Goal: Transaction & Acquisition: Purchase product/service

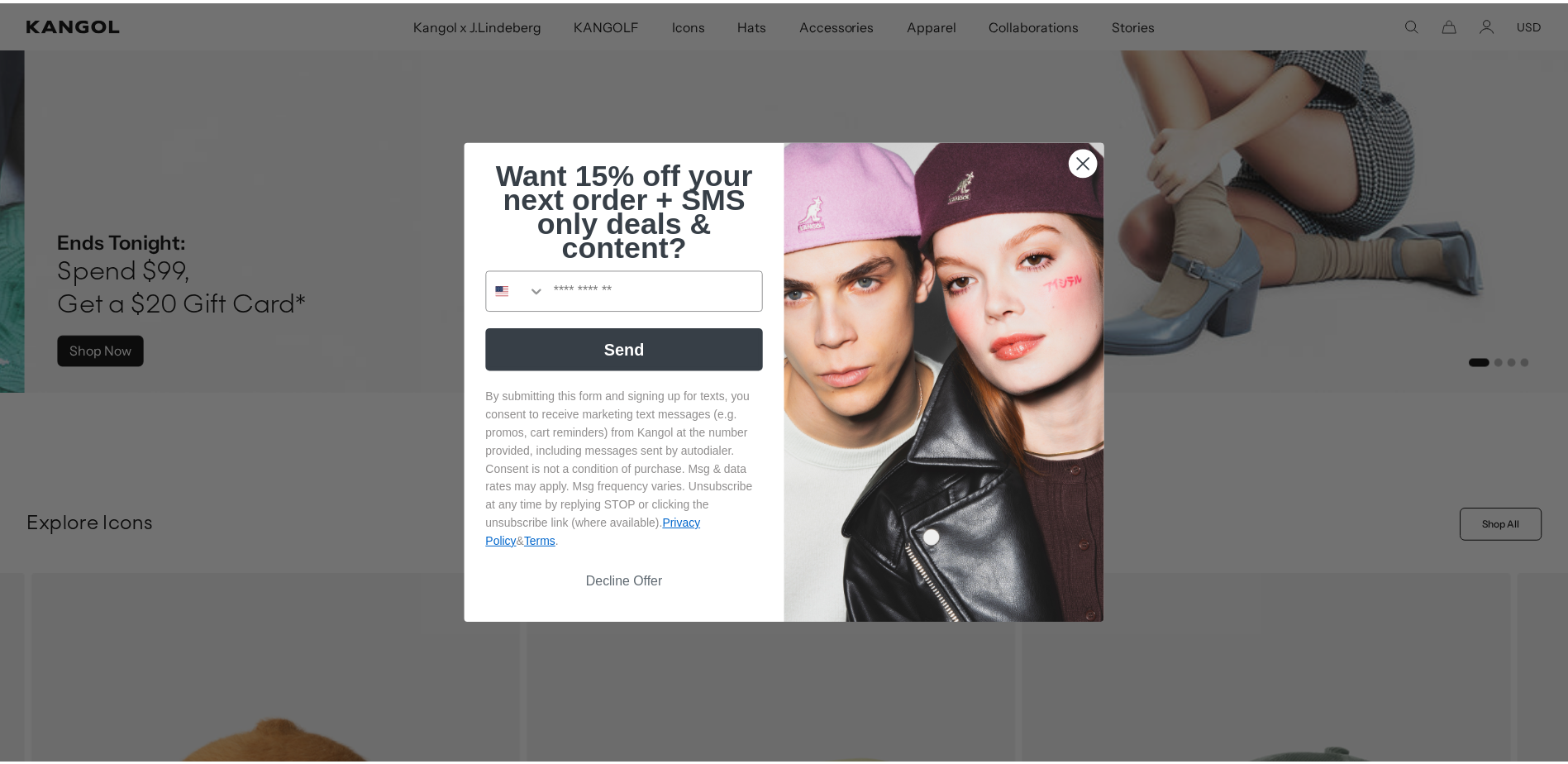
scroll to position [0, 426]
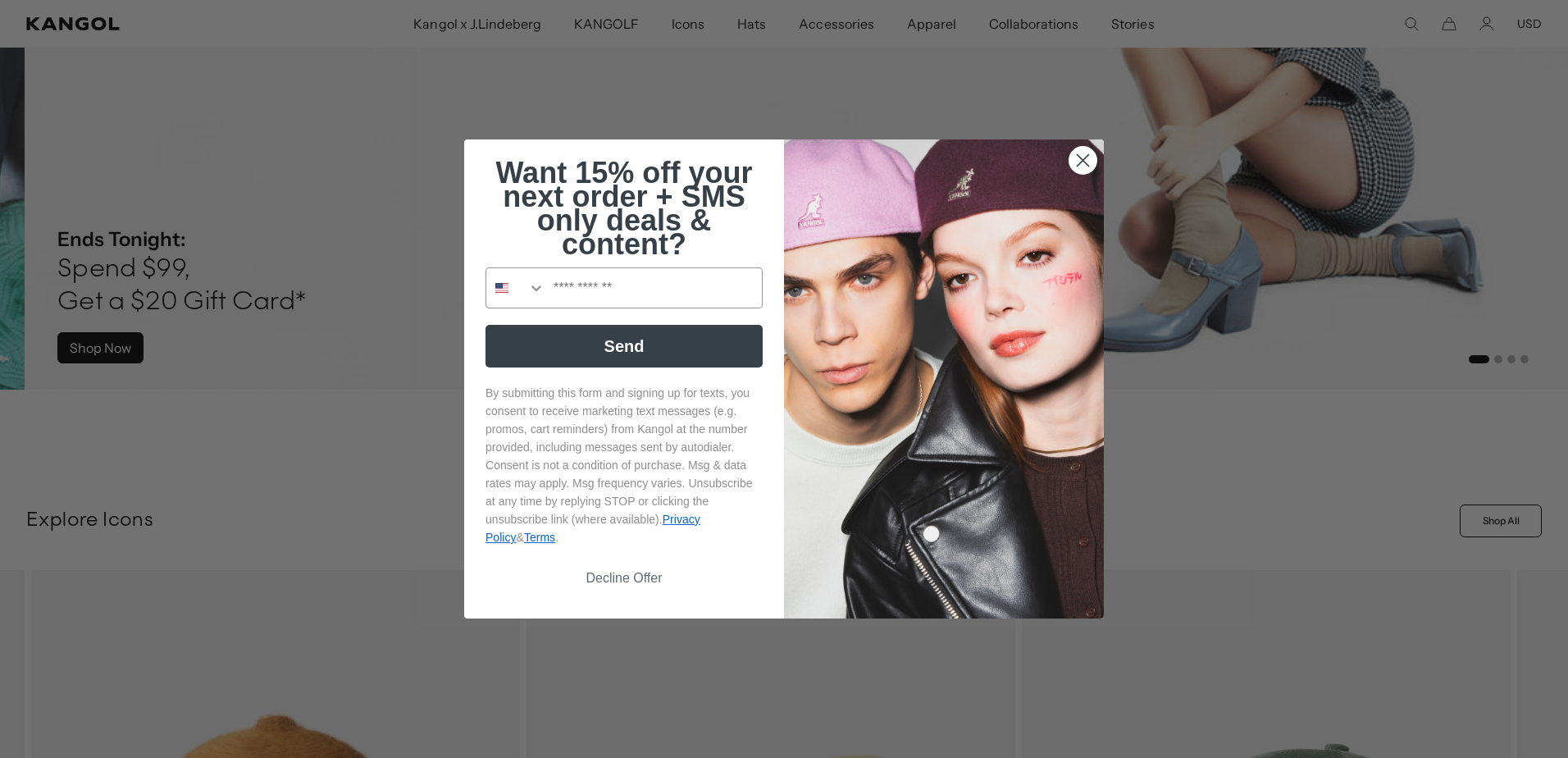
click at [1074, 159] on circle "Close dialog" at bounding box center [1082, 160] width 27 height 27
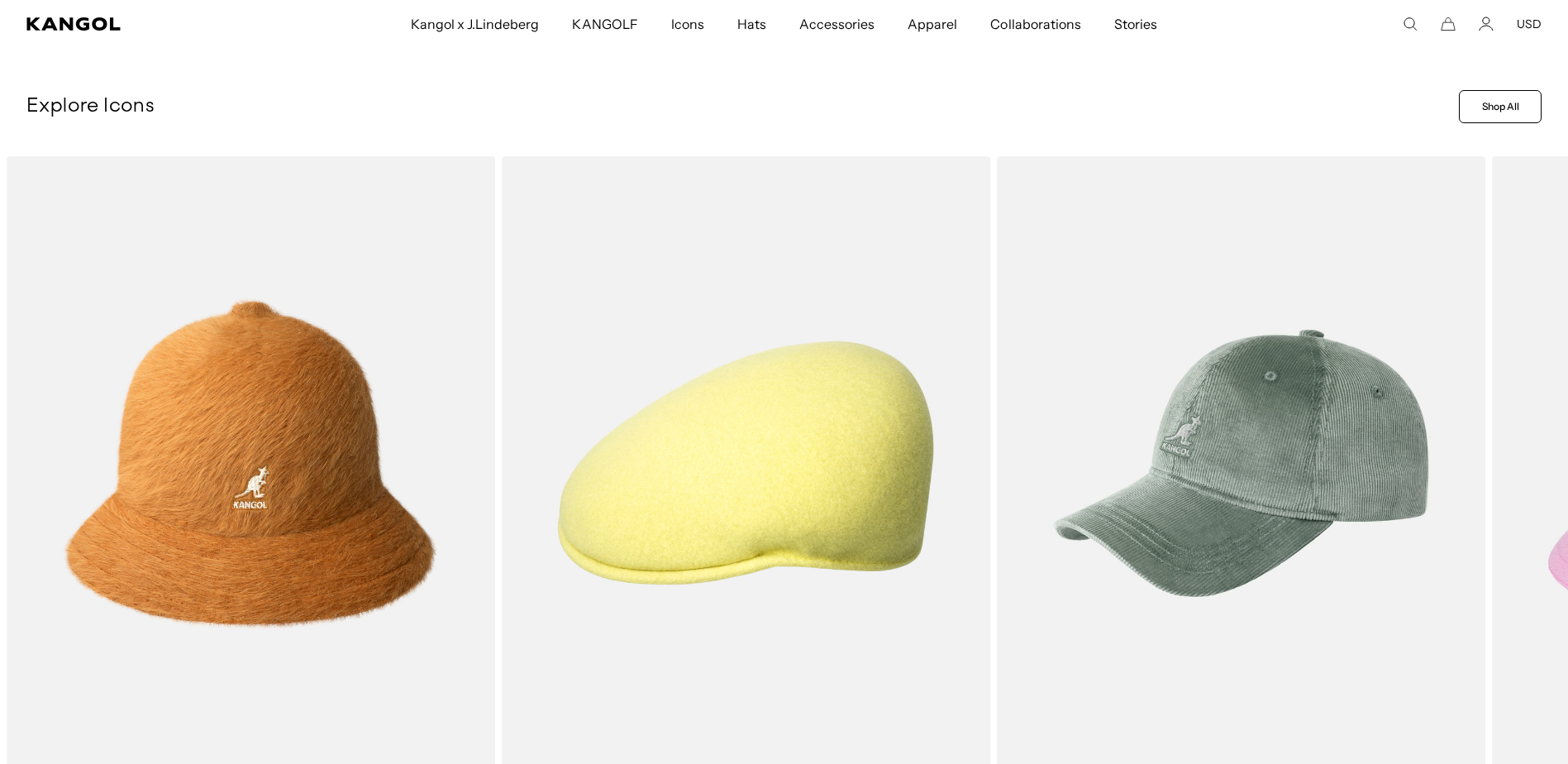
click at [1481, 22] on icon "Account" at bounding box center [1487, 24] width 15 height 15
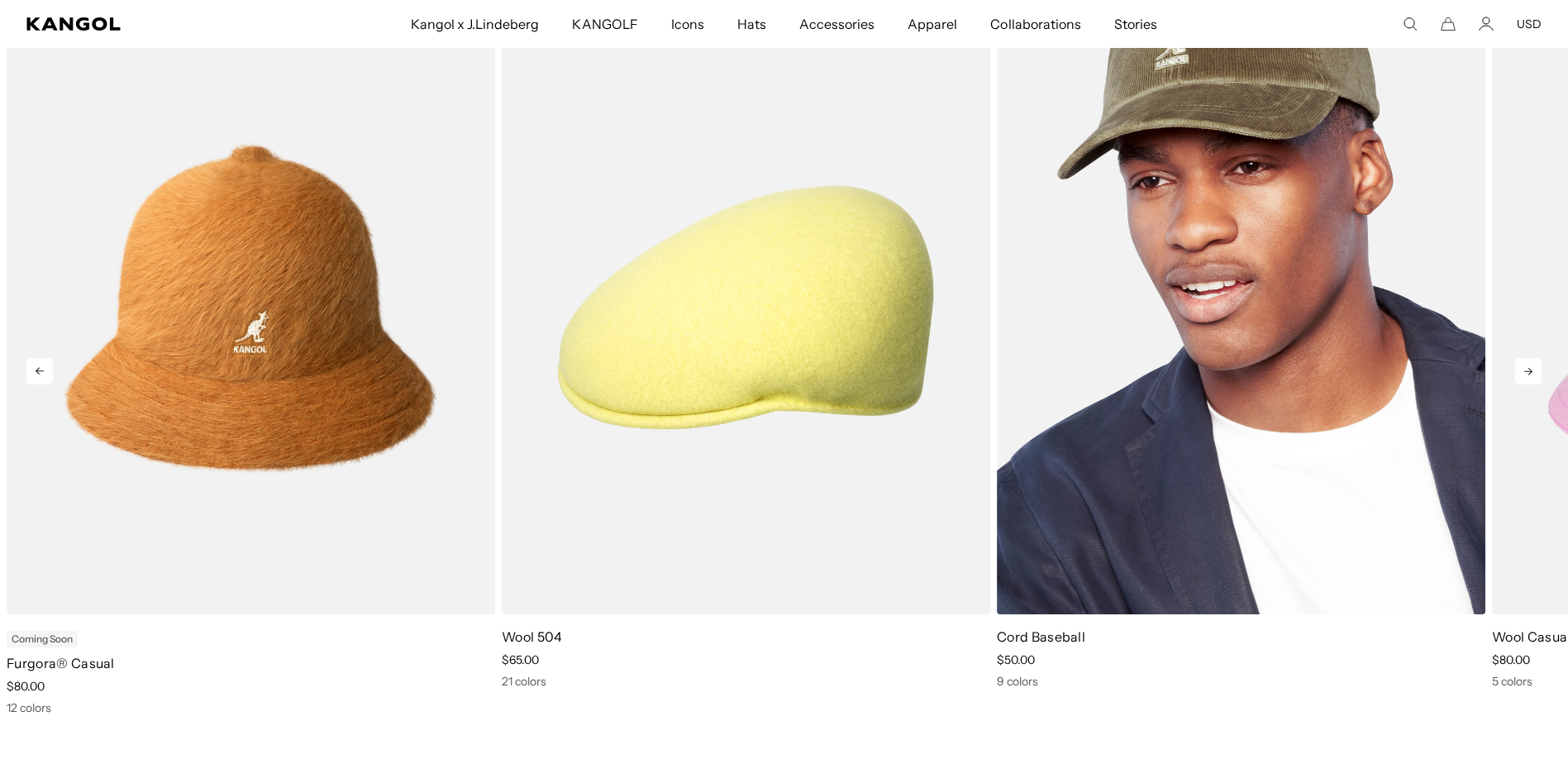
scroll to position [910, 0]
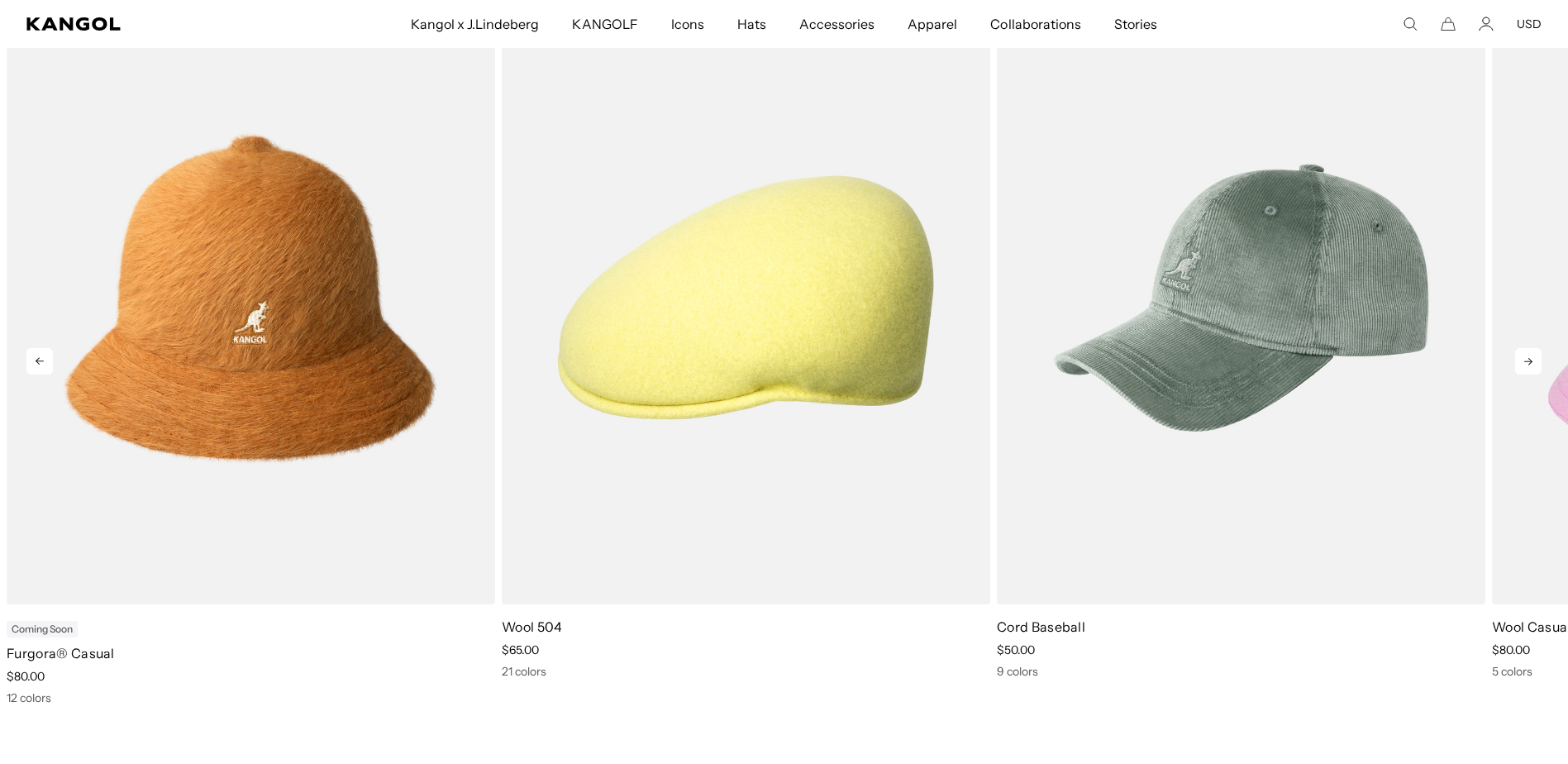
click at [1532, 374] on icon at bounding box center [1529, 362] width 27 height 27
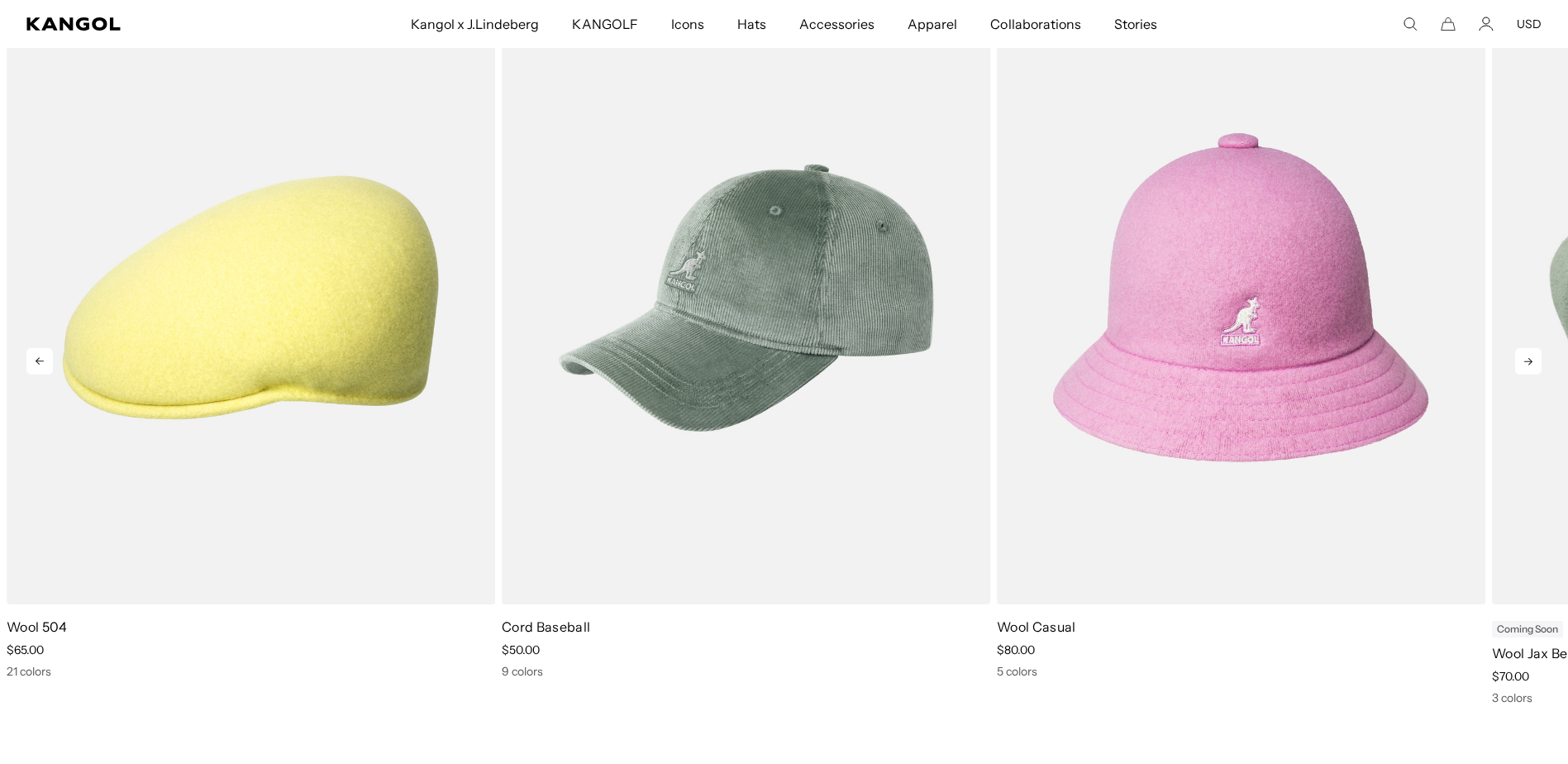
scroll to position [0, 0]
click at [1532, 374] on icon at bounding box center [1529, 362] width 27 height 27
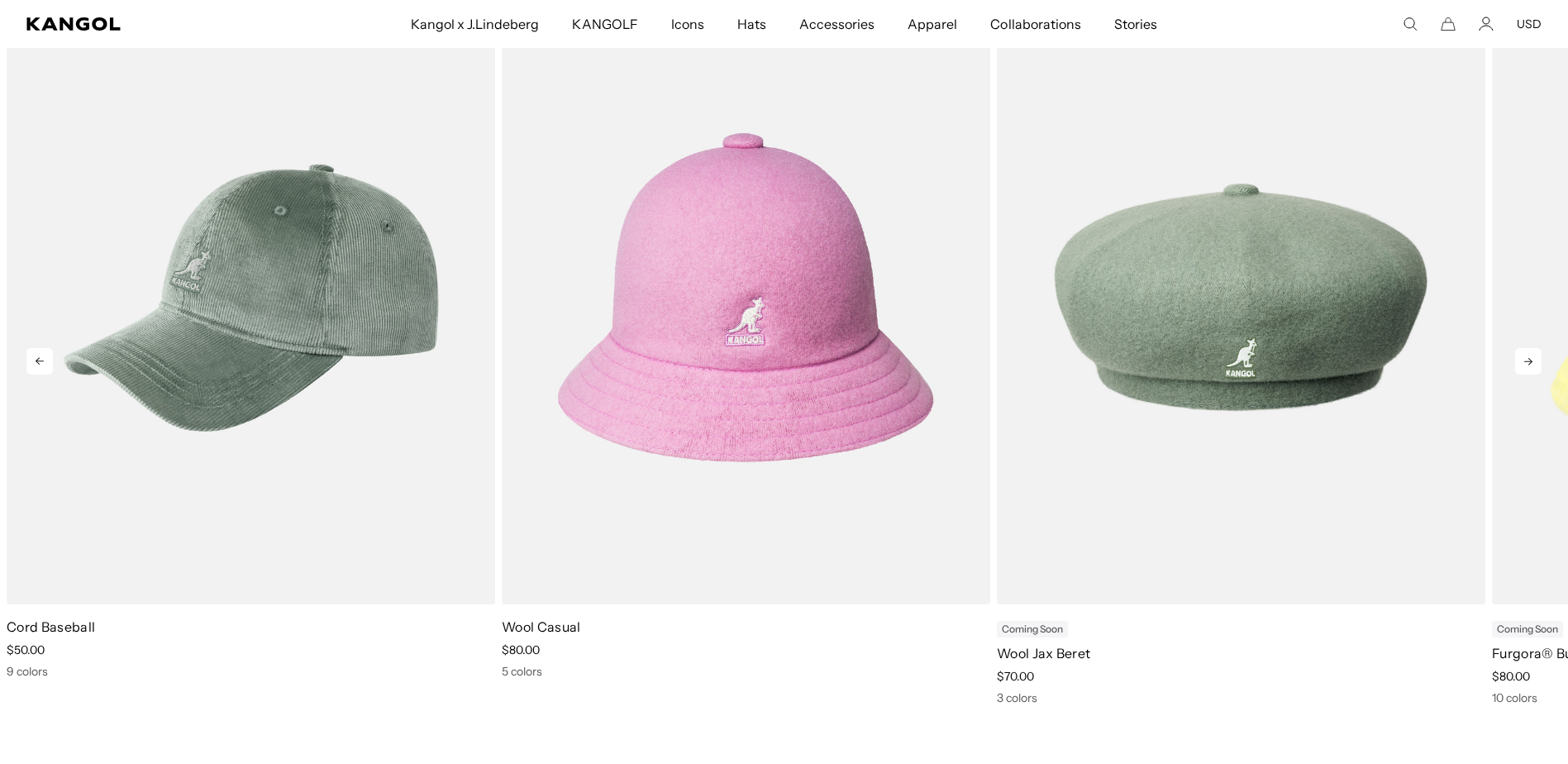
click at [1524, 366] on icon at bounding box center [1528, 362] width 9 height 8
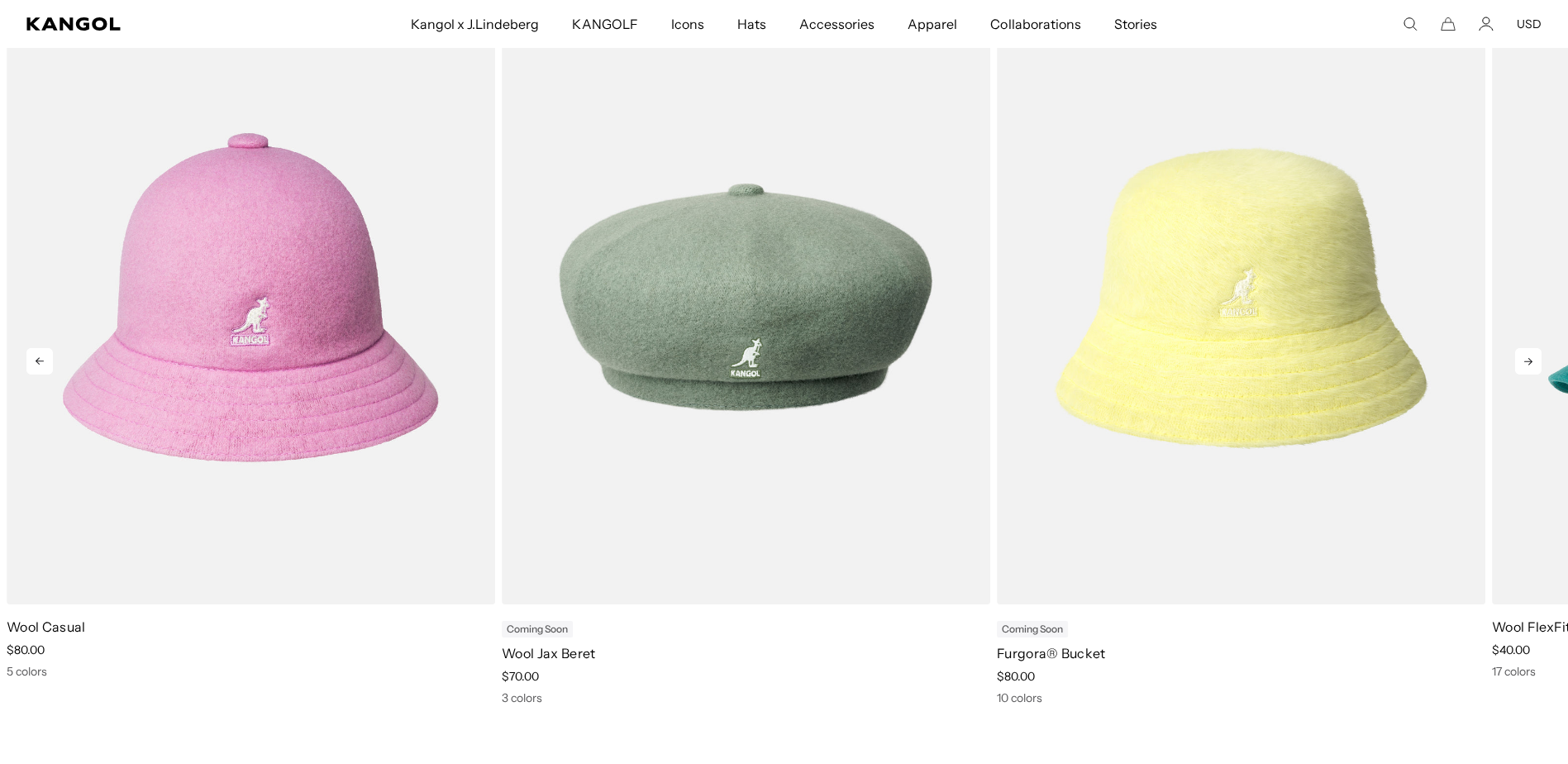
click at [1524, 366] on icon at bounding box center [1528, 362] width 9 height 8
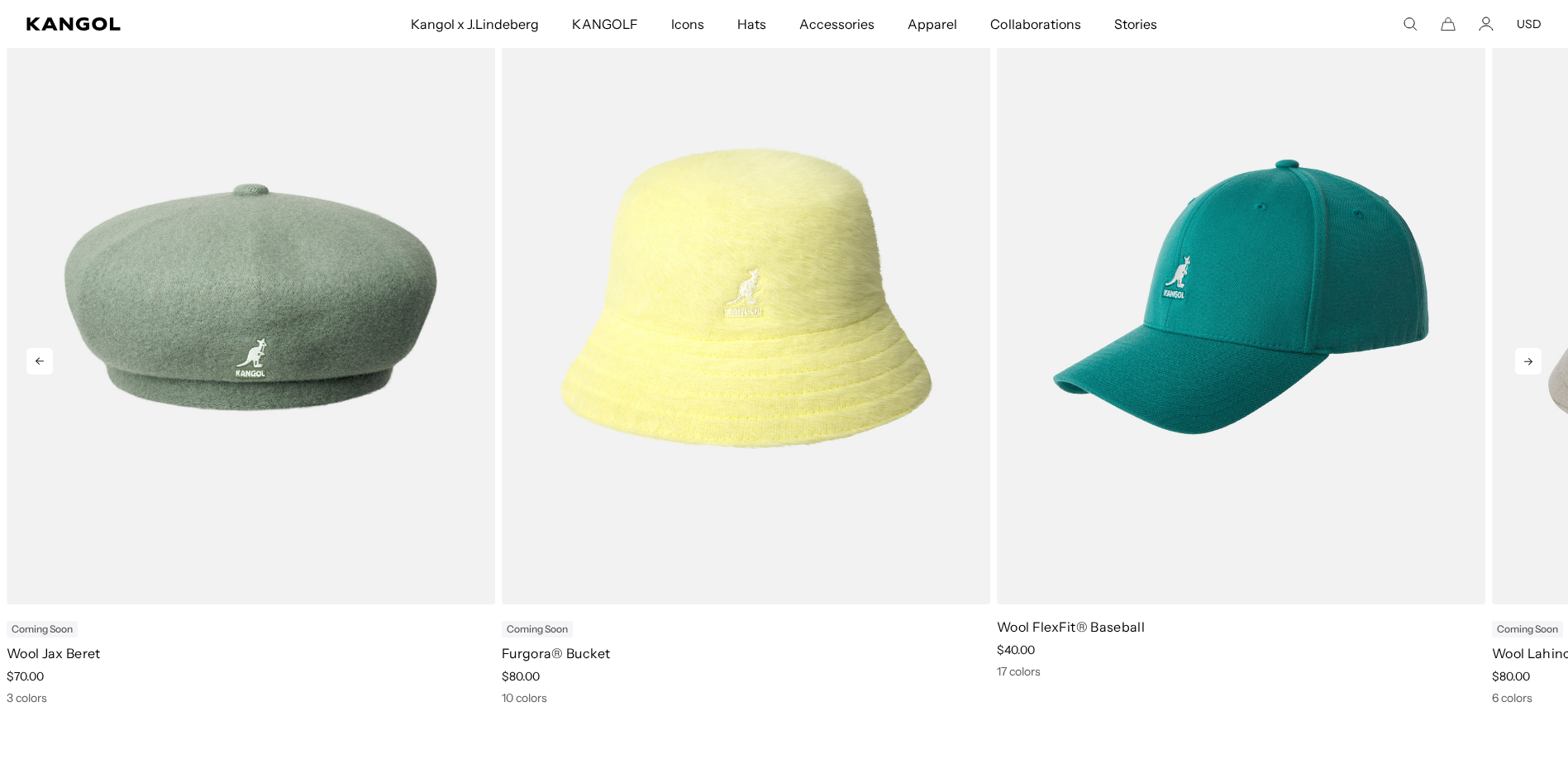
click at [1524, 366] on icon at bounding box center [1528, 362] width 9 height 8
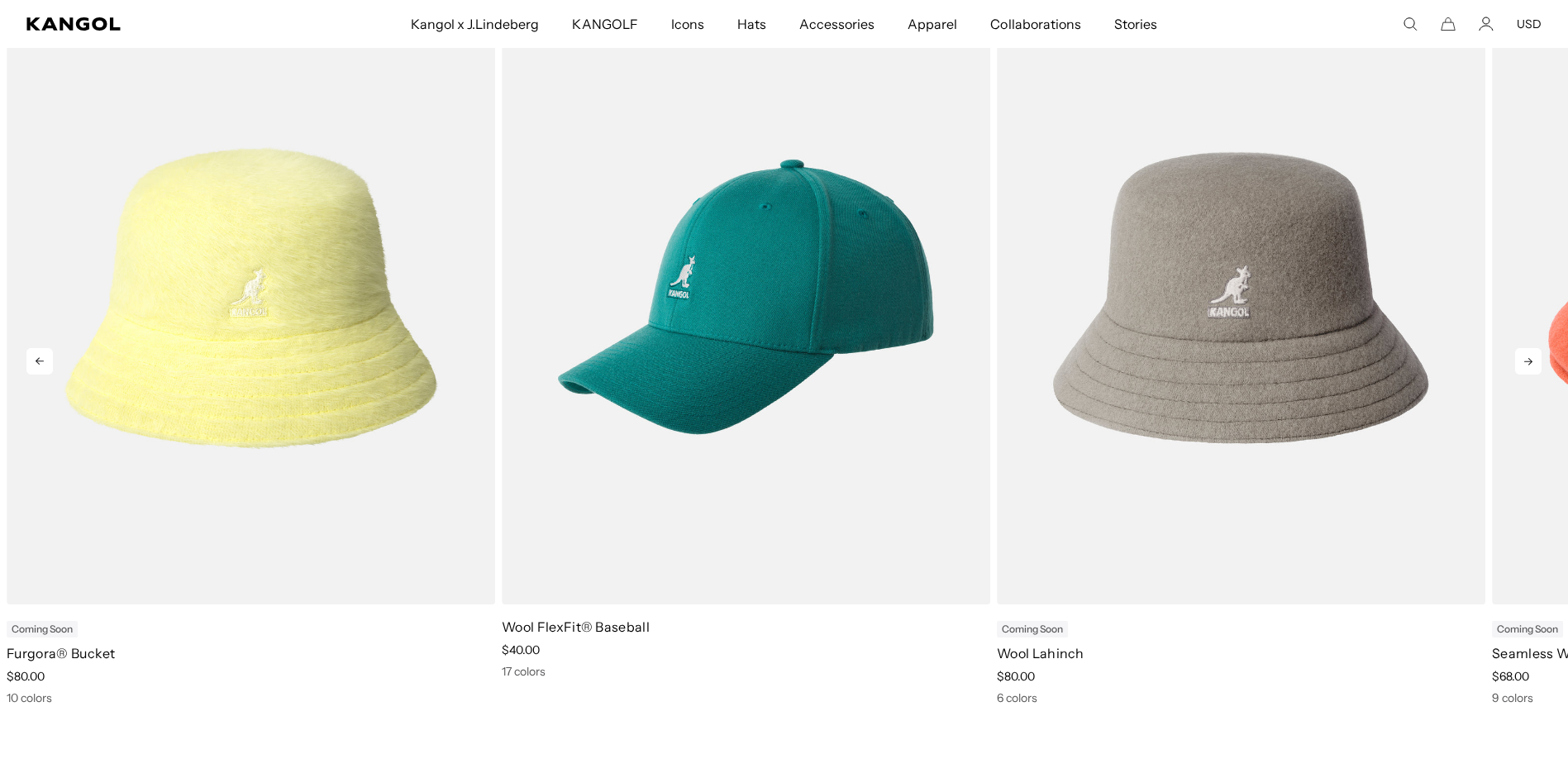
click at [1524, 366] on icon at bounding box center [1528, 362] width 9 height 8
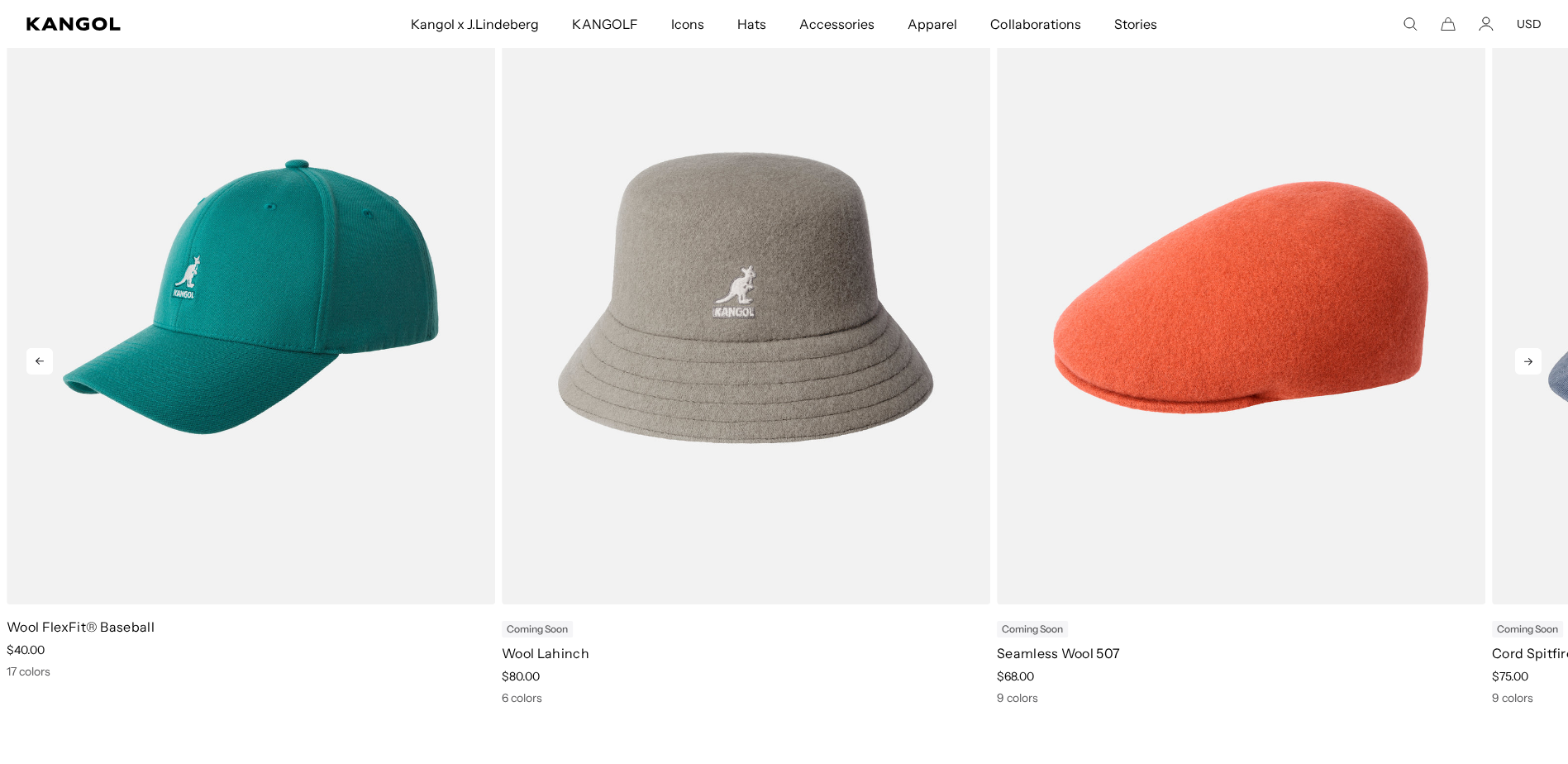
click at [0, 0] on link "10 of 11" at bounding box center [0, 0] width 0 height 0
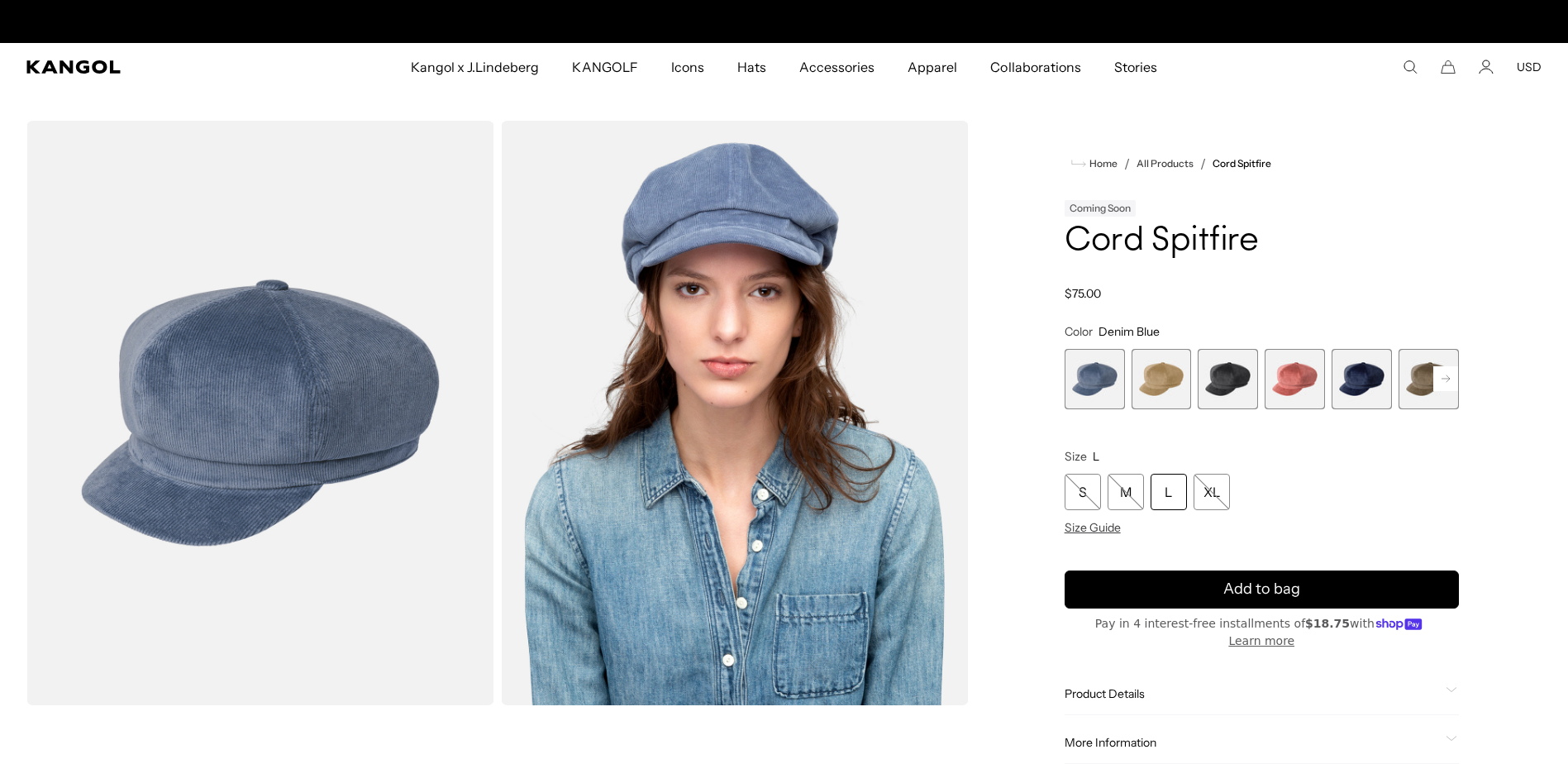
scroll to position [0, 426]
click at [1164, 410] on span "2 of 9" at bounding box center [1161, 378] width 60 height 60
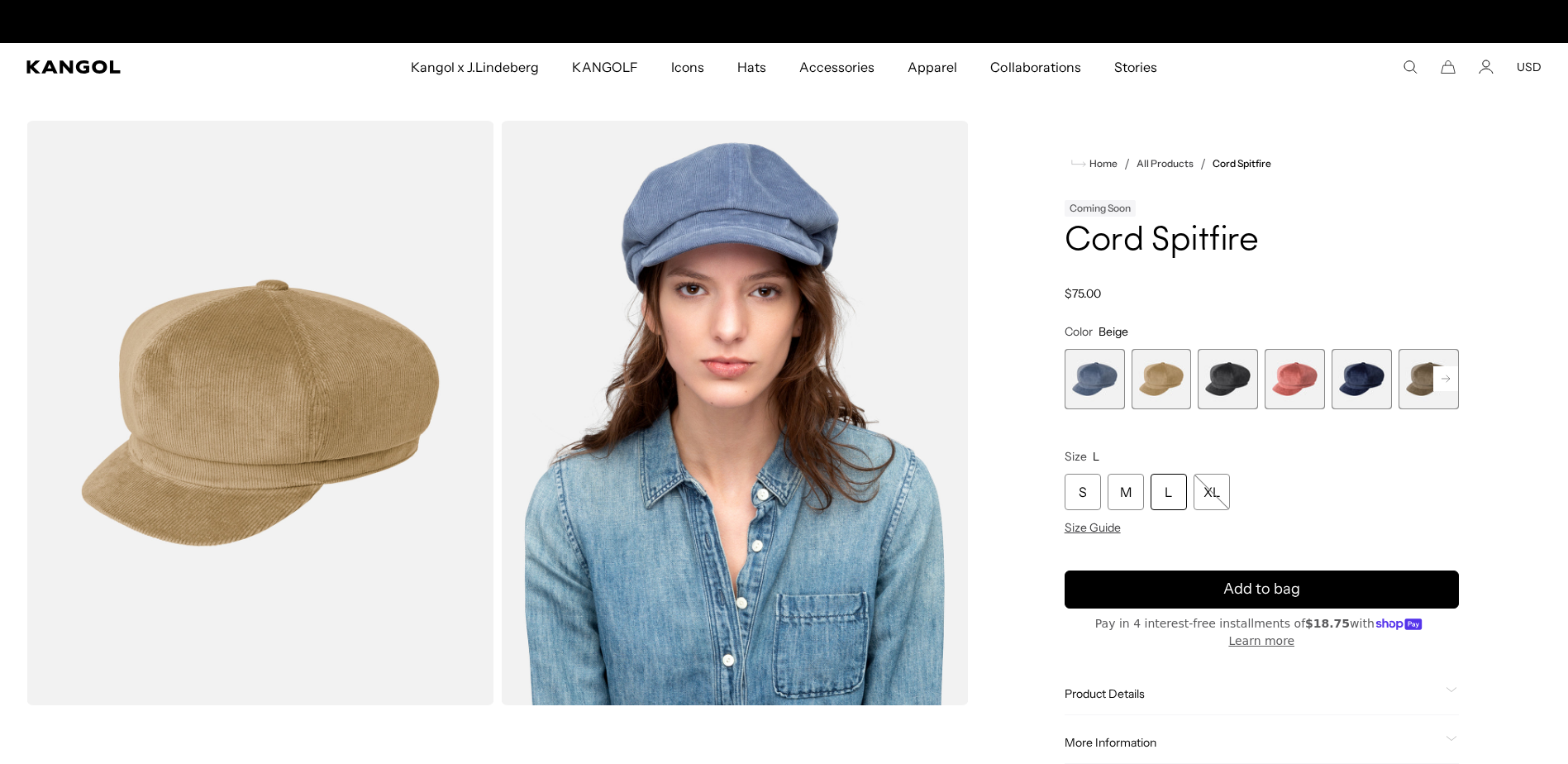
scroll to position [0, 426]
click at [1434, 392] on rect at bounding box center [1446, 379] width 25 height 25
click at [1435, 392] on rect at bounding box center [1446, 379] width 25 height 25
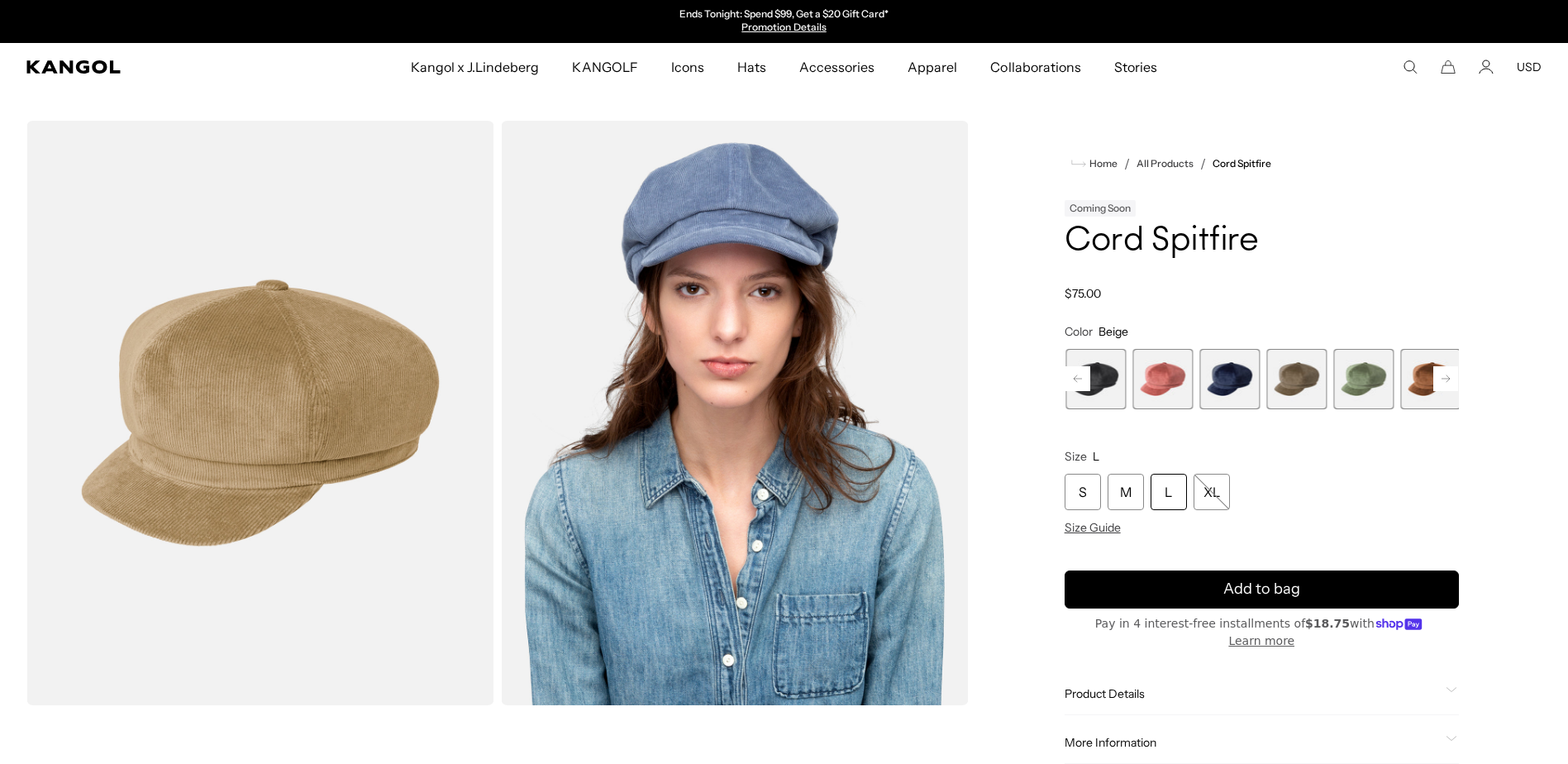
click at [1435, 392] on rect at bounding box center [1446, 379] width 25 height 25
click at [1435, 410] on span "9 of 9" at bounding box center [1431, 378] width 60 height 60
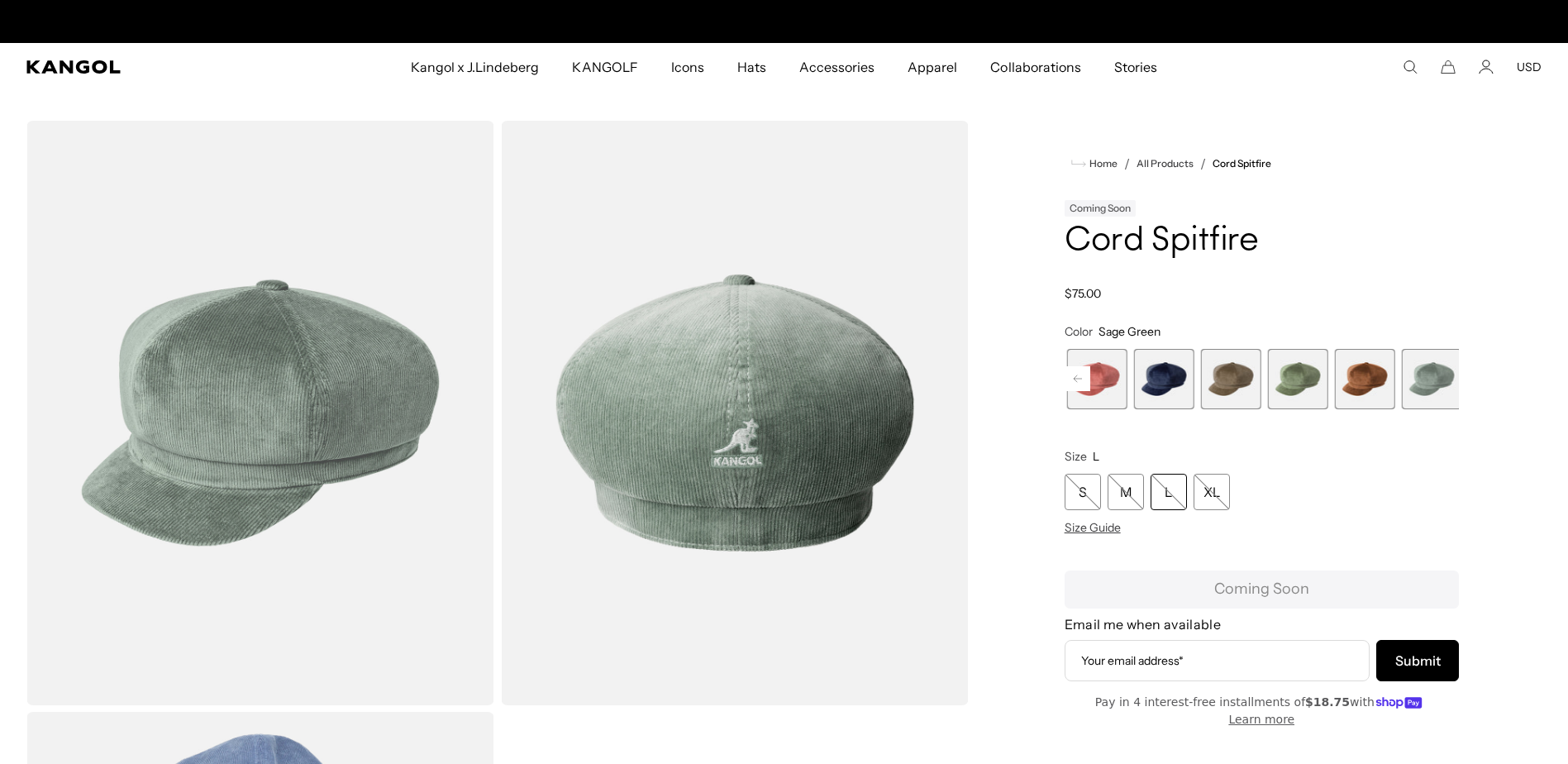
scroll to position [0, 426]
click at [1086, 392] on rect at bounding box center [1078, 379] width 25 height 25
click at [1085, 392] on rect at bounding box center [1078, 379] width 25 height 25
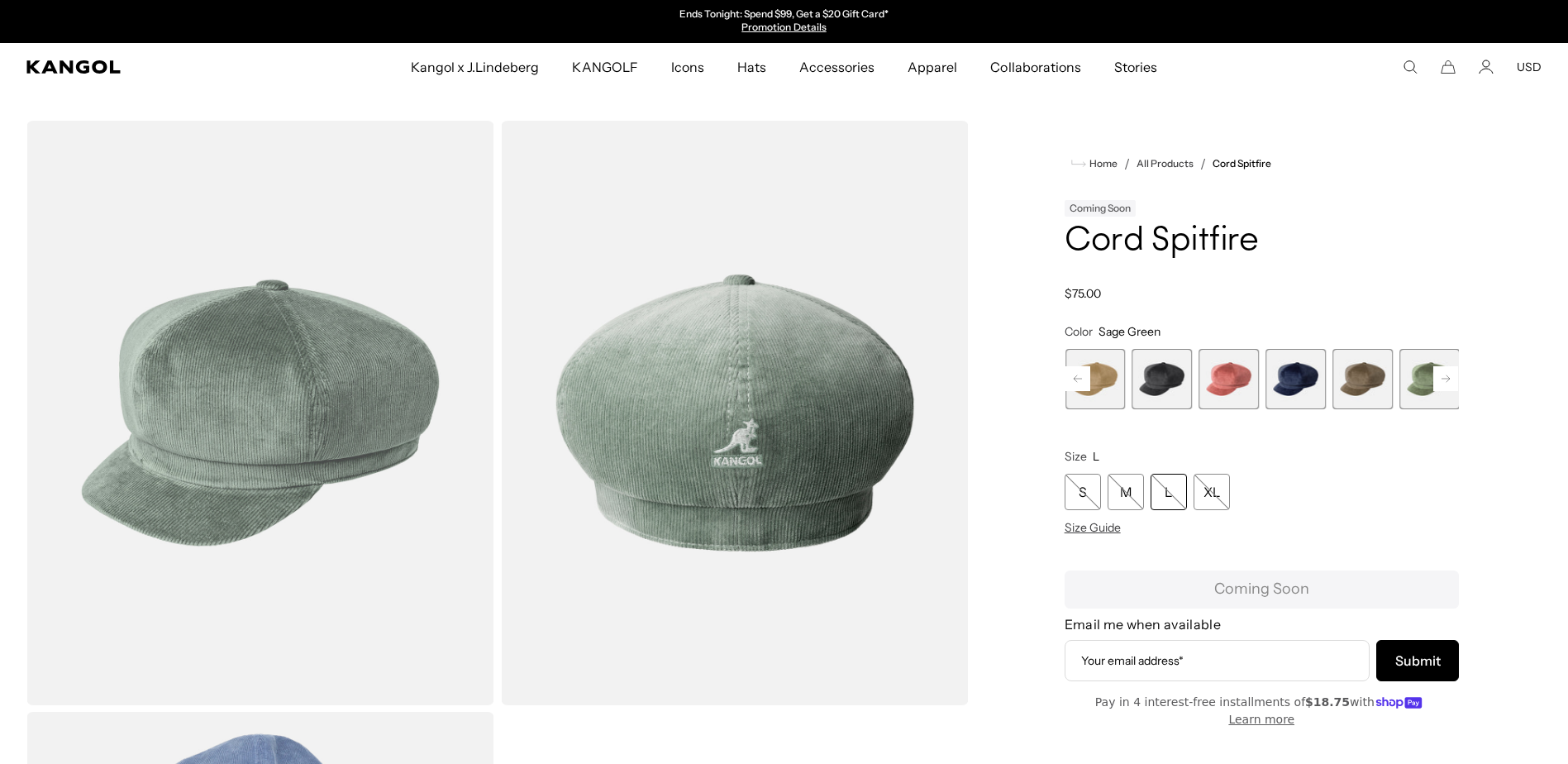
click at [1077, 392] on rect at bounding box center [1078, 379] width 25 height 25
click at [1153, 410] on span "2 of 9" at bounding box center [1163, 378] width 60 height 60
click at [1156, 410] on span "2 of 9" at bounding box center [1161, 378] width 60 height 60
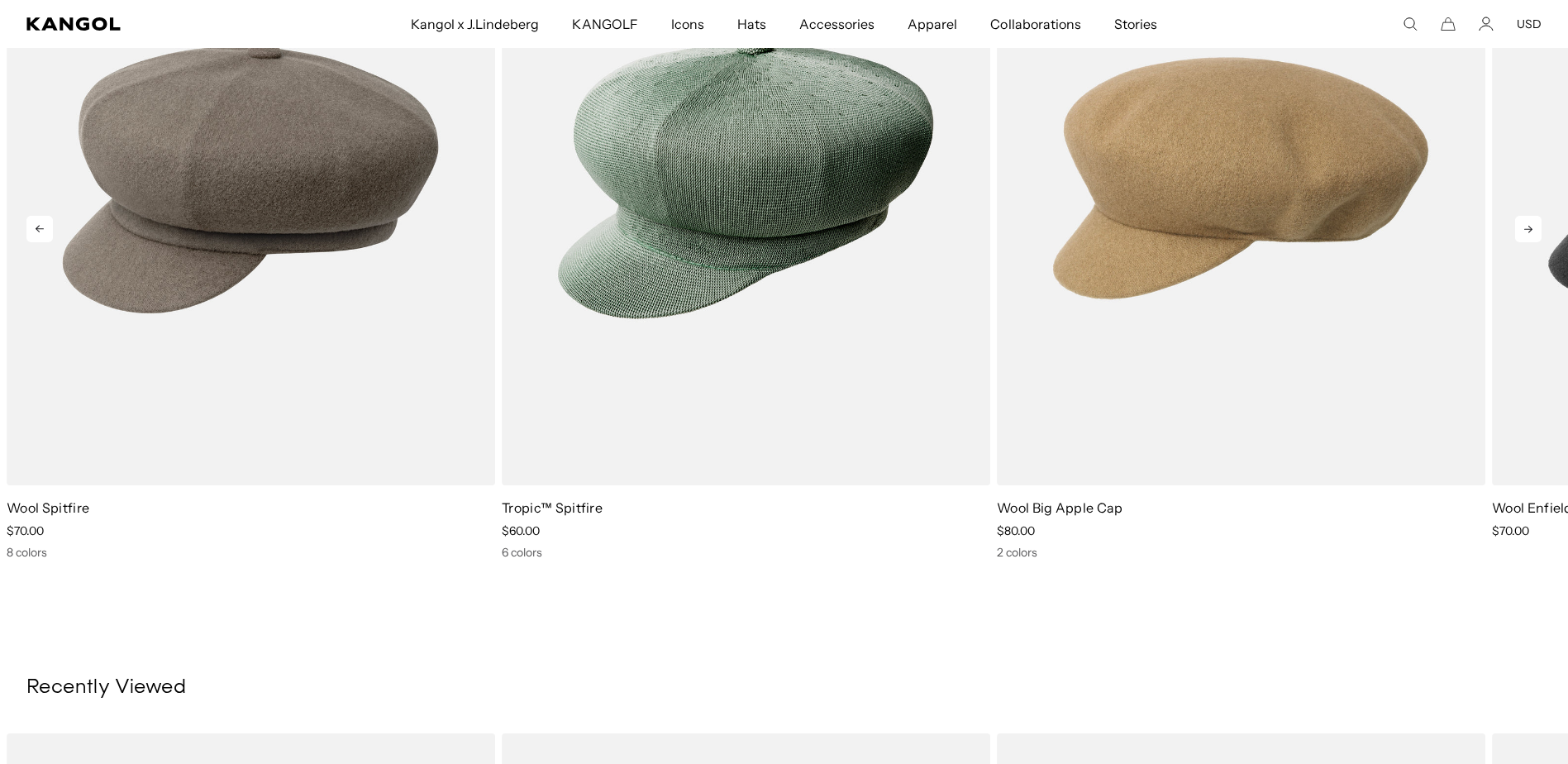
click at [1523, 242] on icon at bounding box center [1529, 230] width 27 height 27
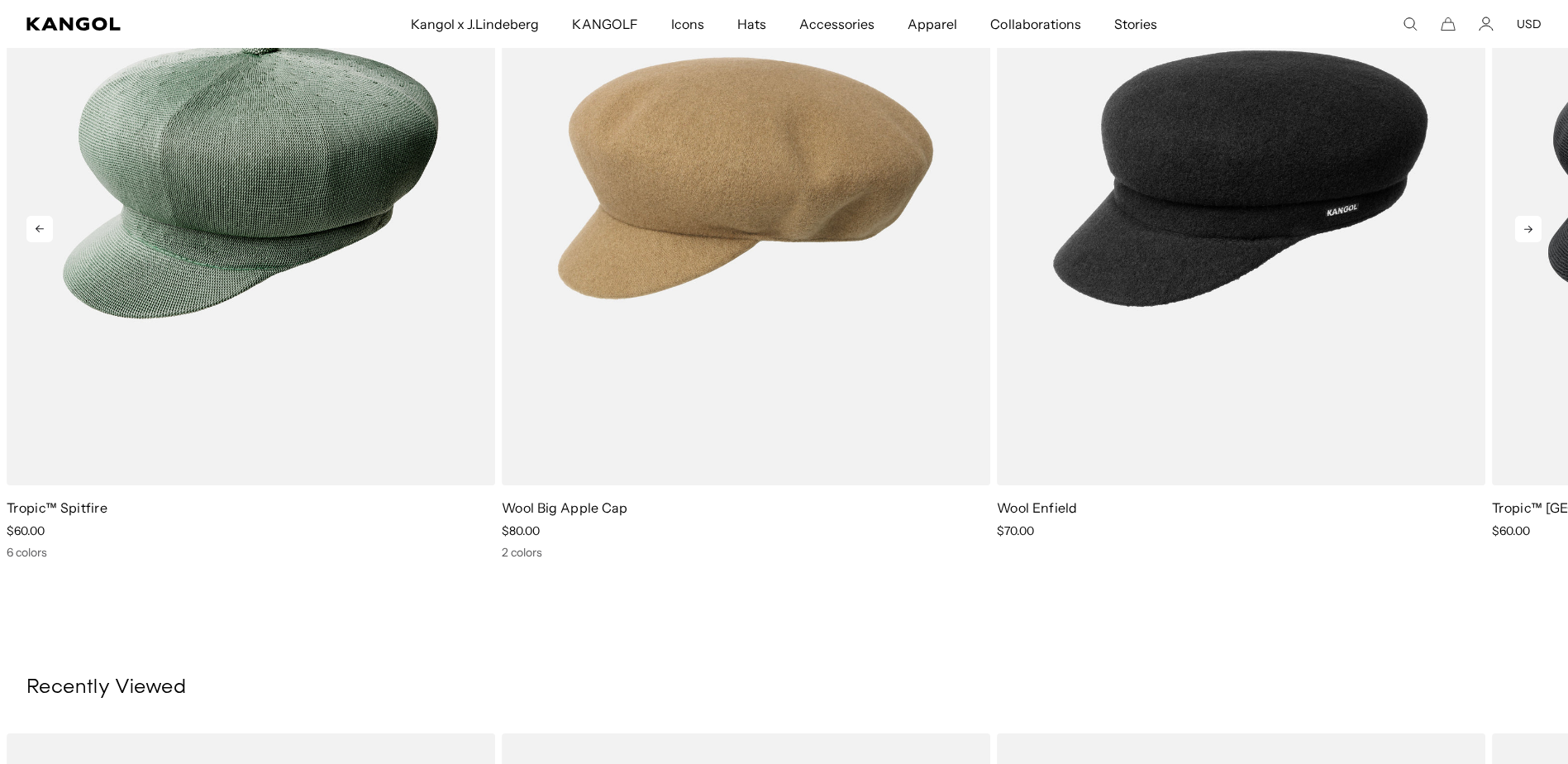
scroll to position [0, 426]
click at [1524, 233] on icon at bounding box center [1528, 230] width 9 height 8
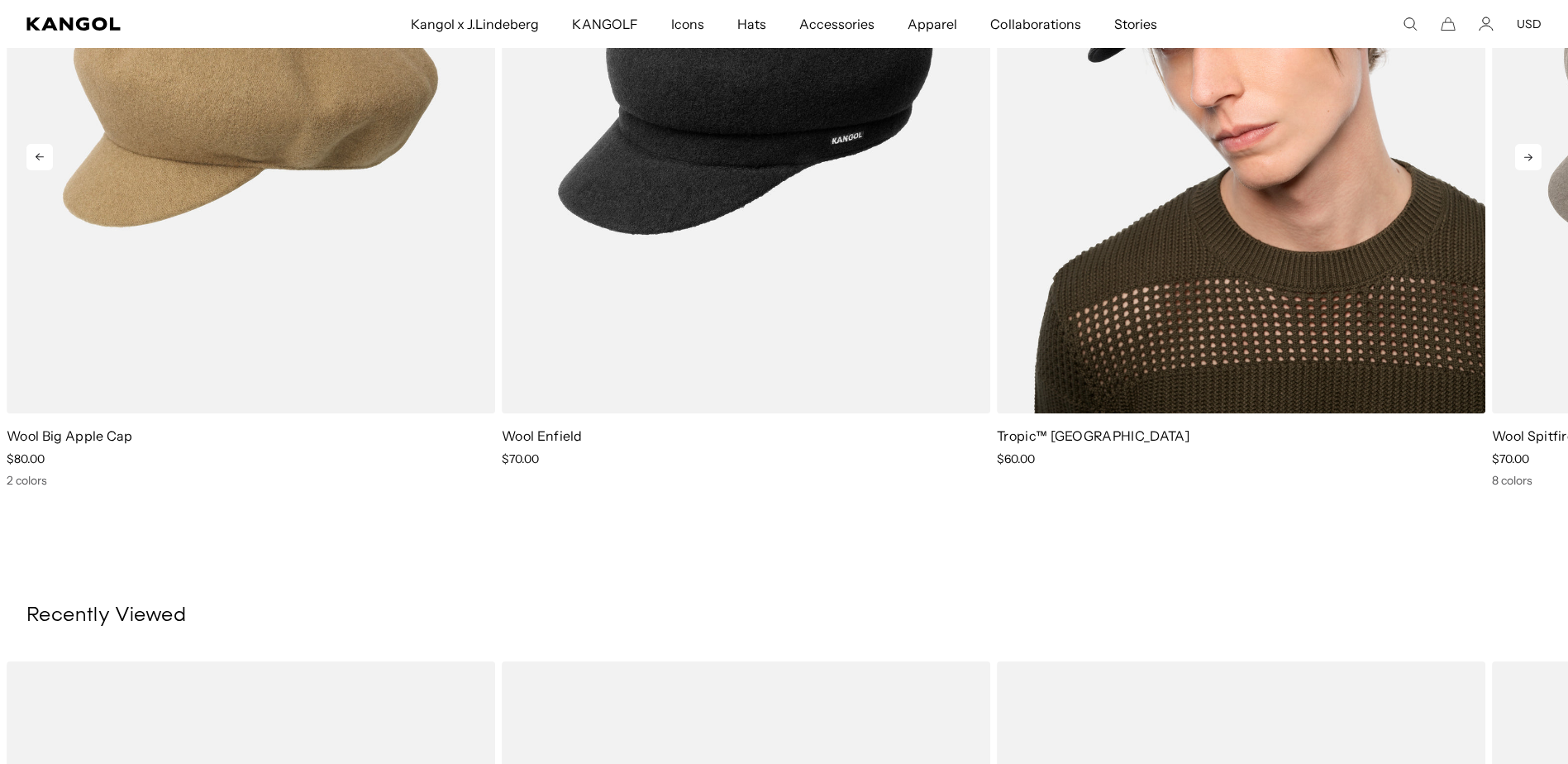
scroll to position [0, 0]
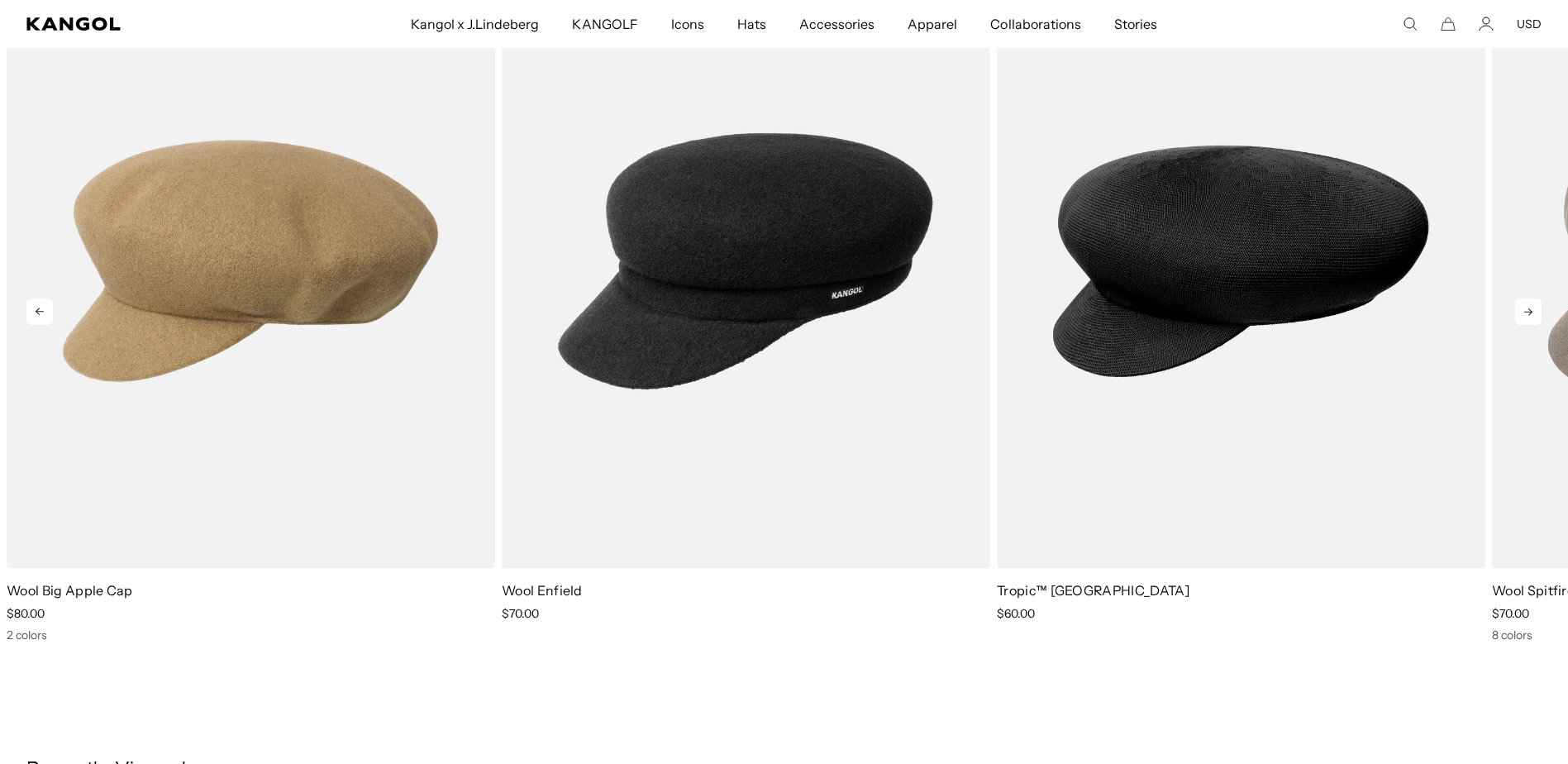
click at [1519, 325] on icon at bounding box center [1529, 312] width 27 height 27
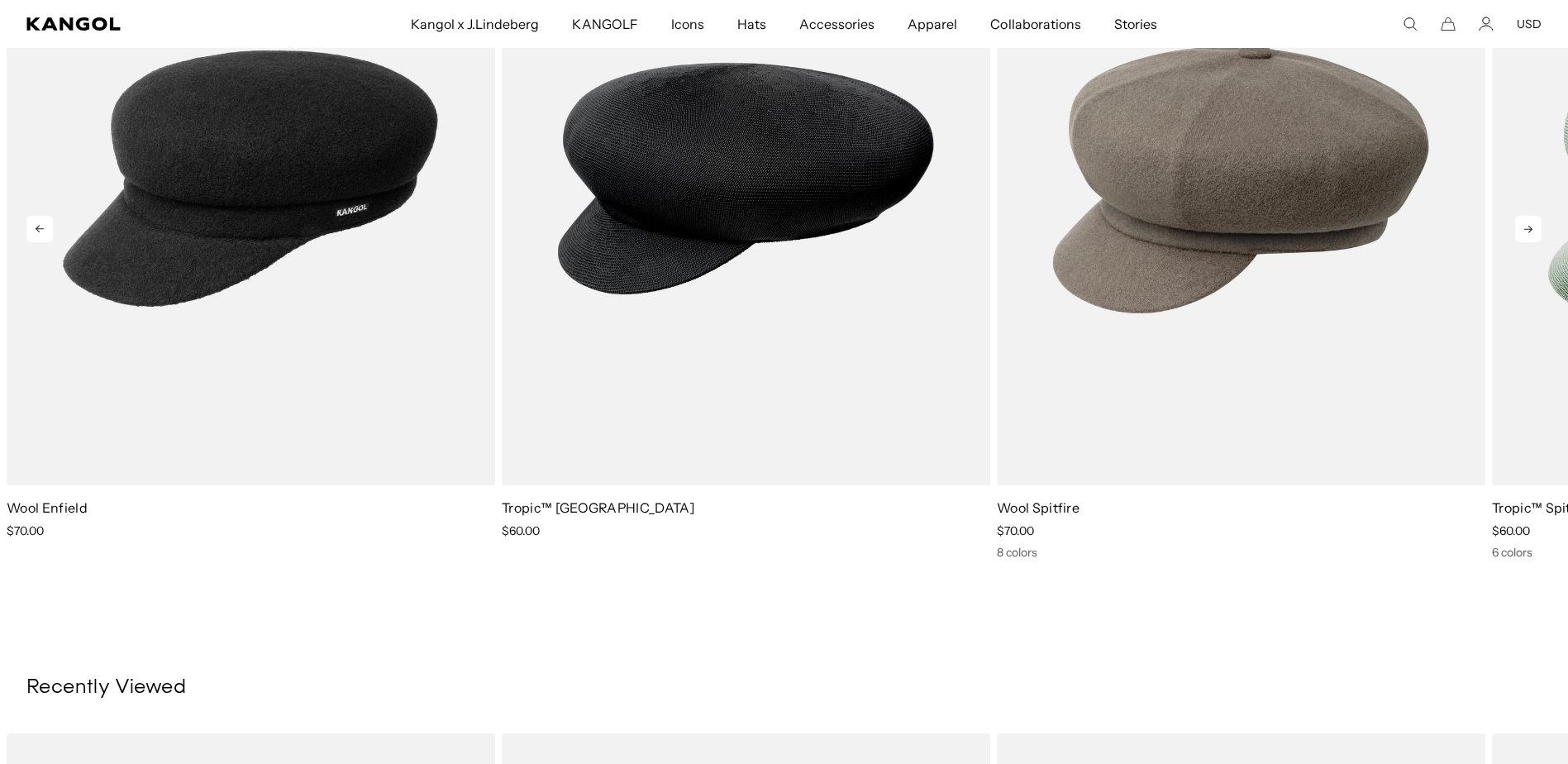
scroll to position [0, 426]
click at [1524, 233] on icon at bounding box center [1528, 230] width 9 height 8
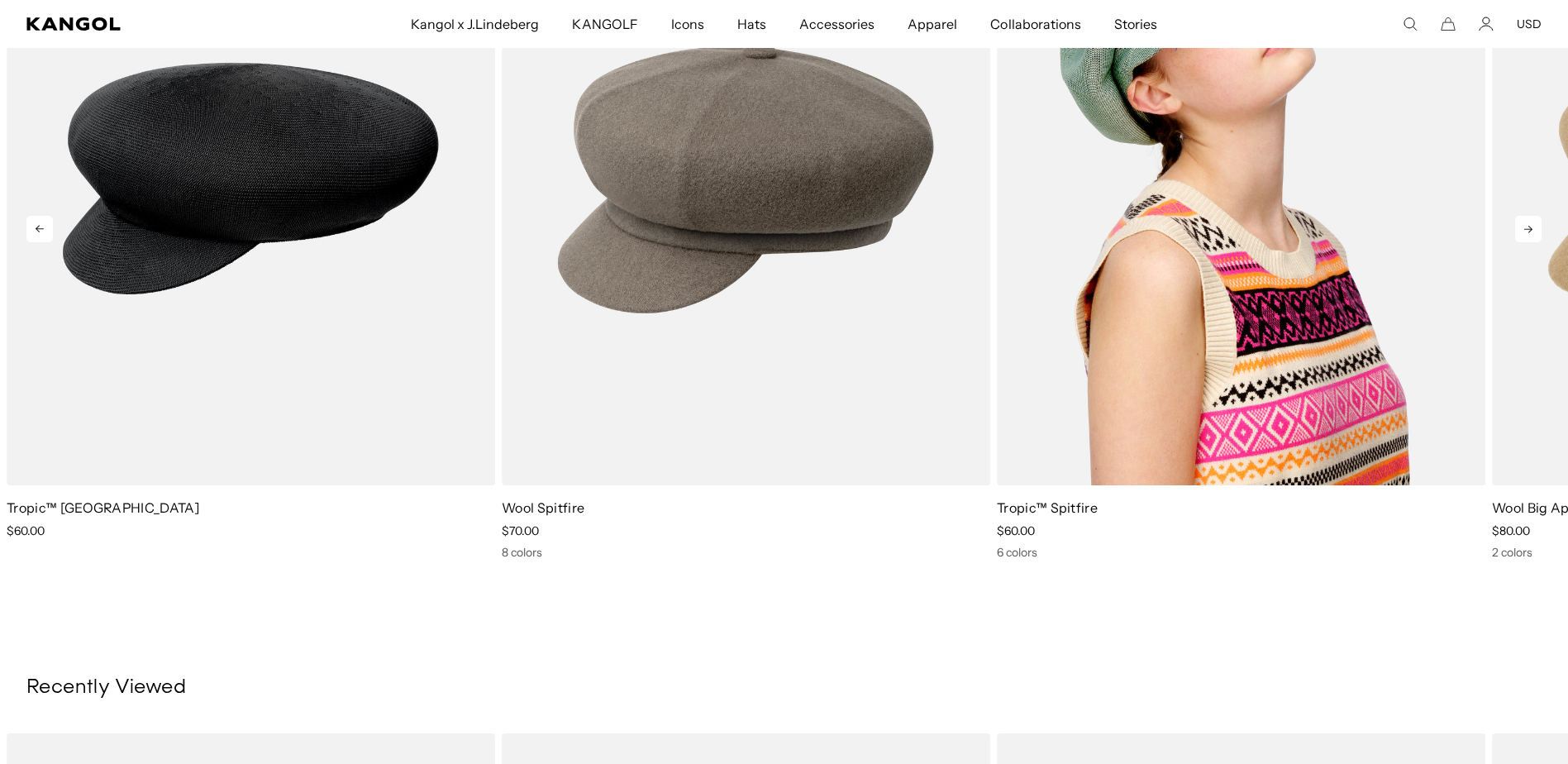
scroll to position [1103, 0]
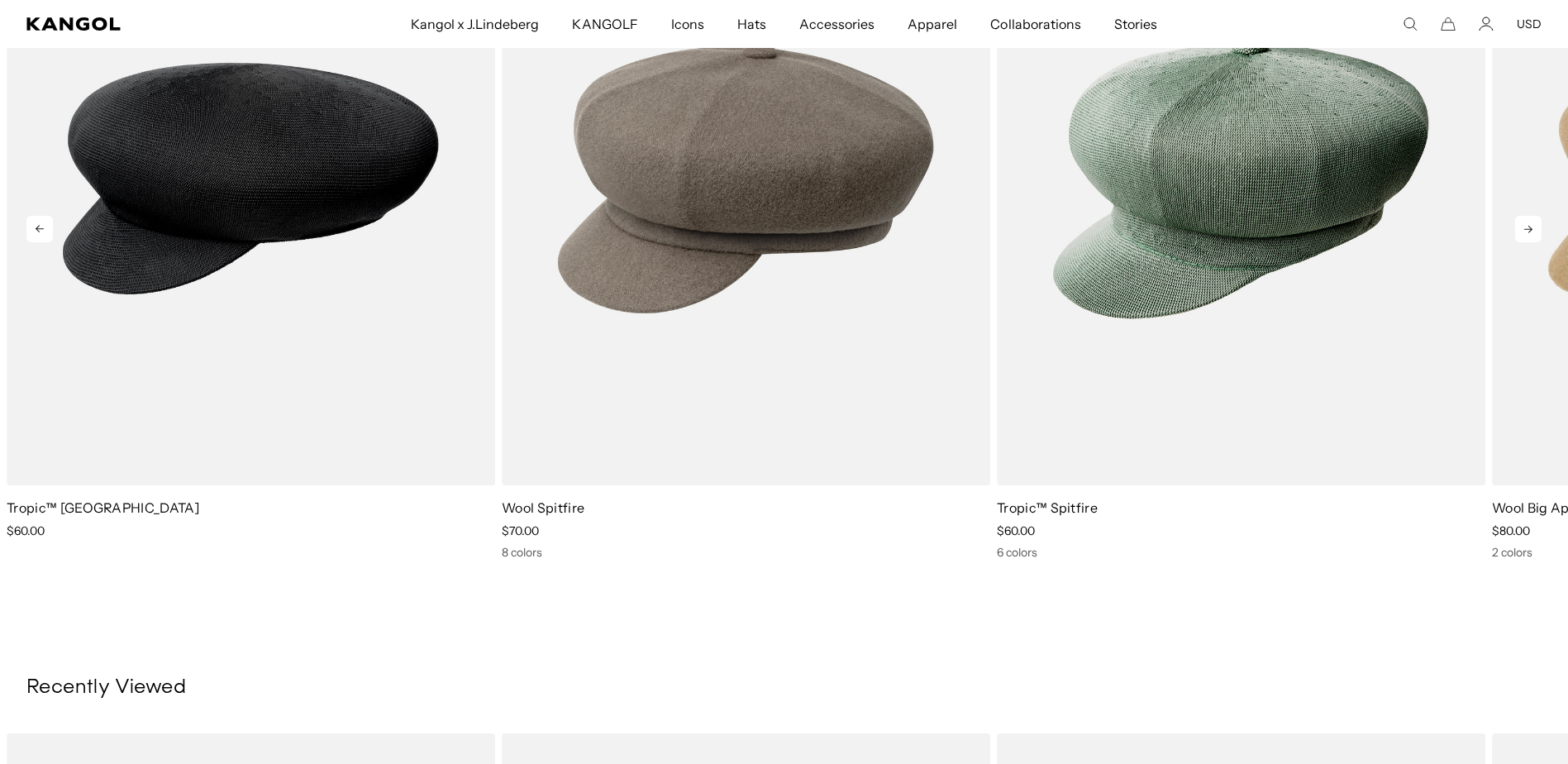
click at [1524, 233] on icon at bounding box center [1528, 230] width 9 height 8
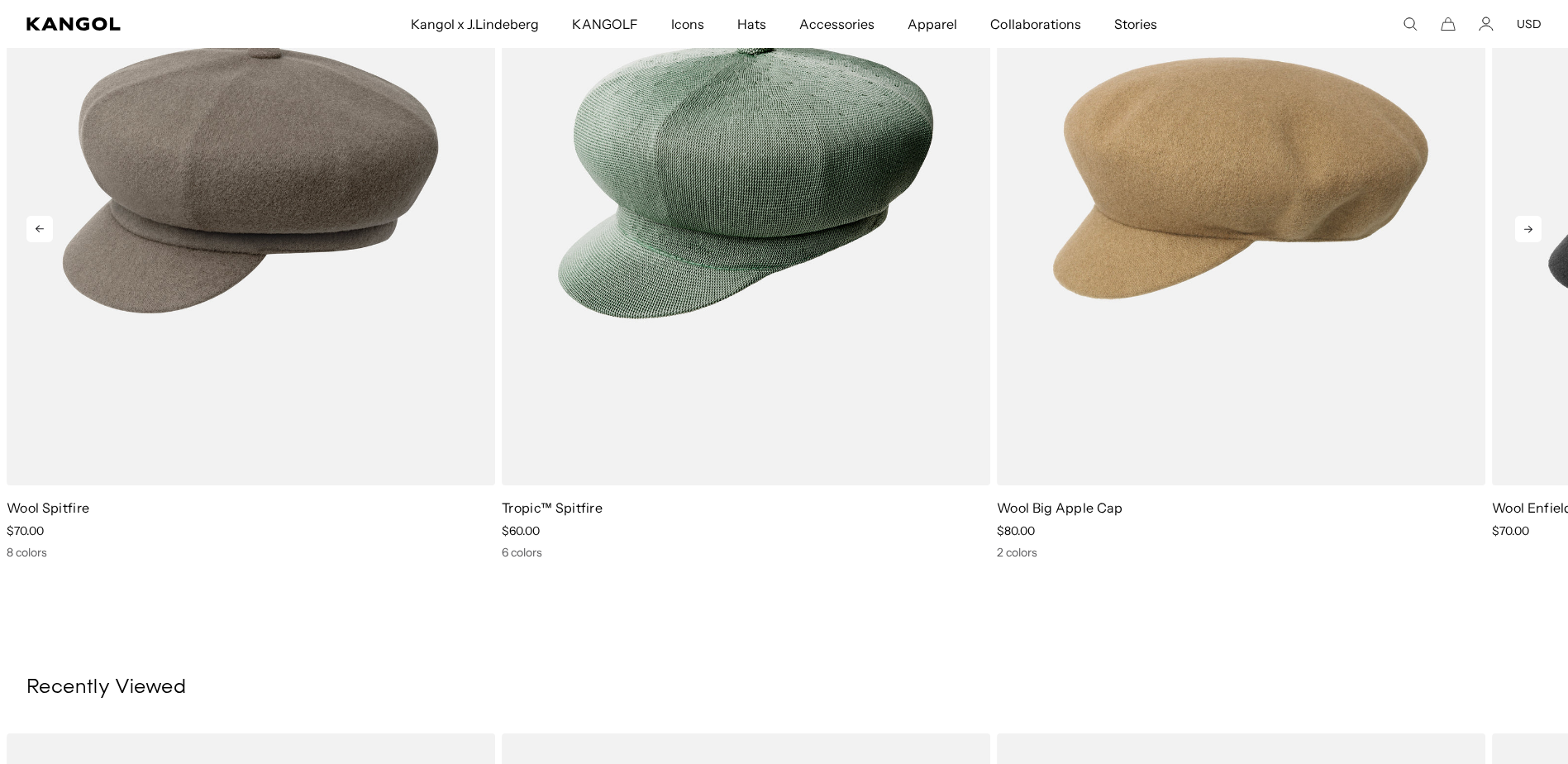
scroll to position [0, 426]
click at [1520, 242] on icon at bounding box center [1529, 230] width 27 height 27
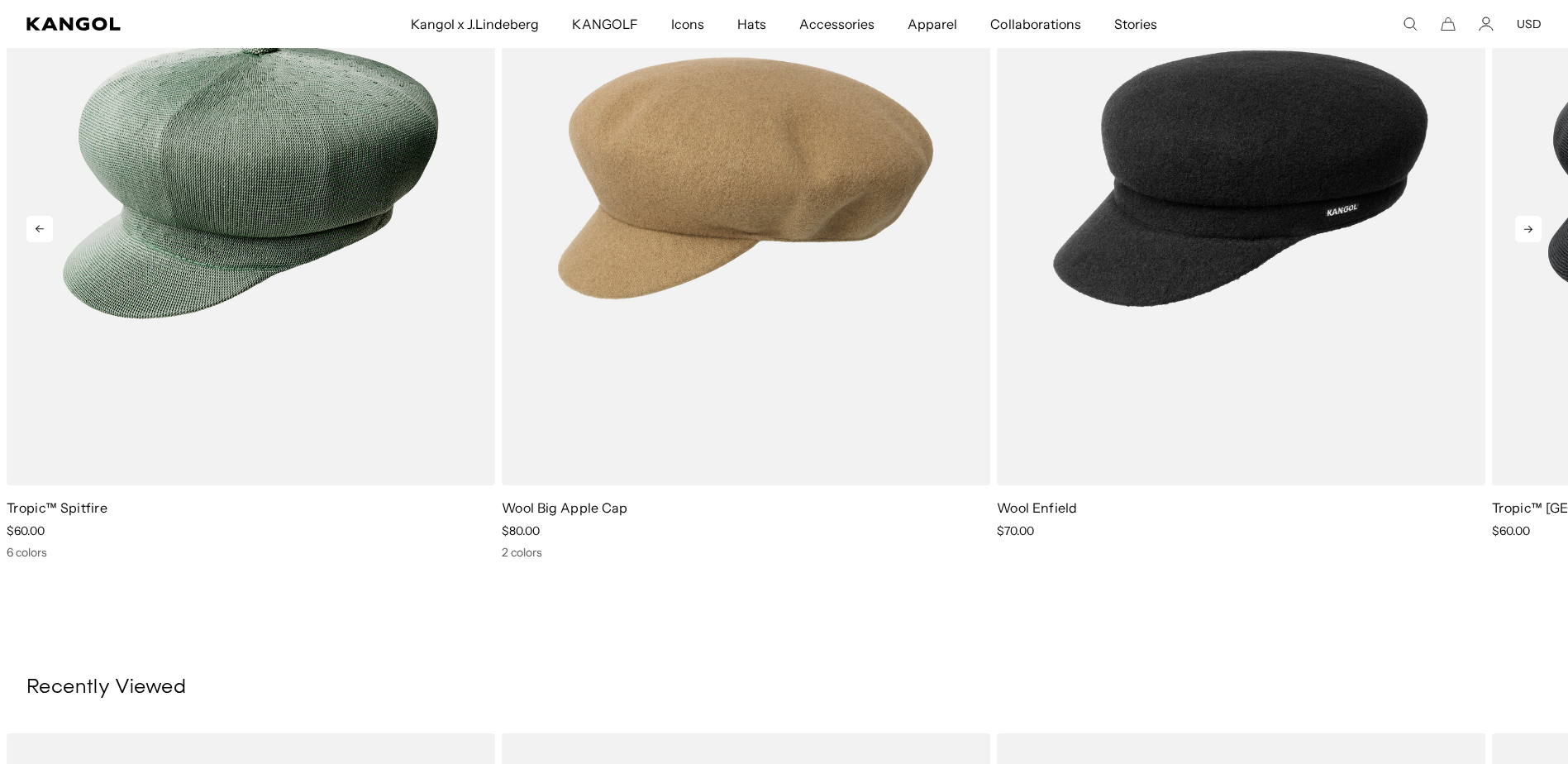
scroll to position [0, 0]
click at [1516, 242] on icon at bounding box center [1529, 230] width 27 height 27
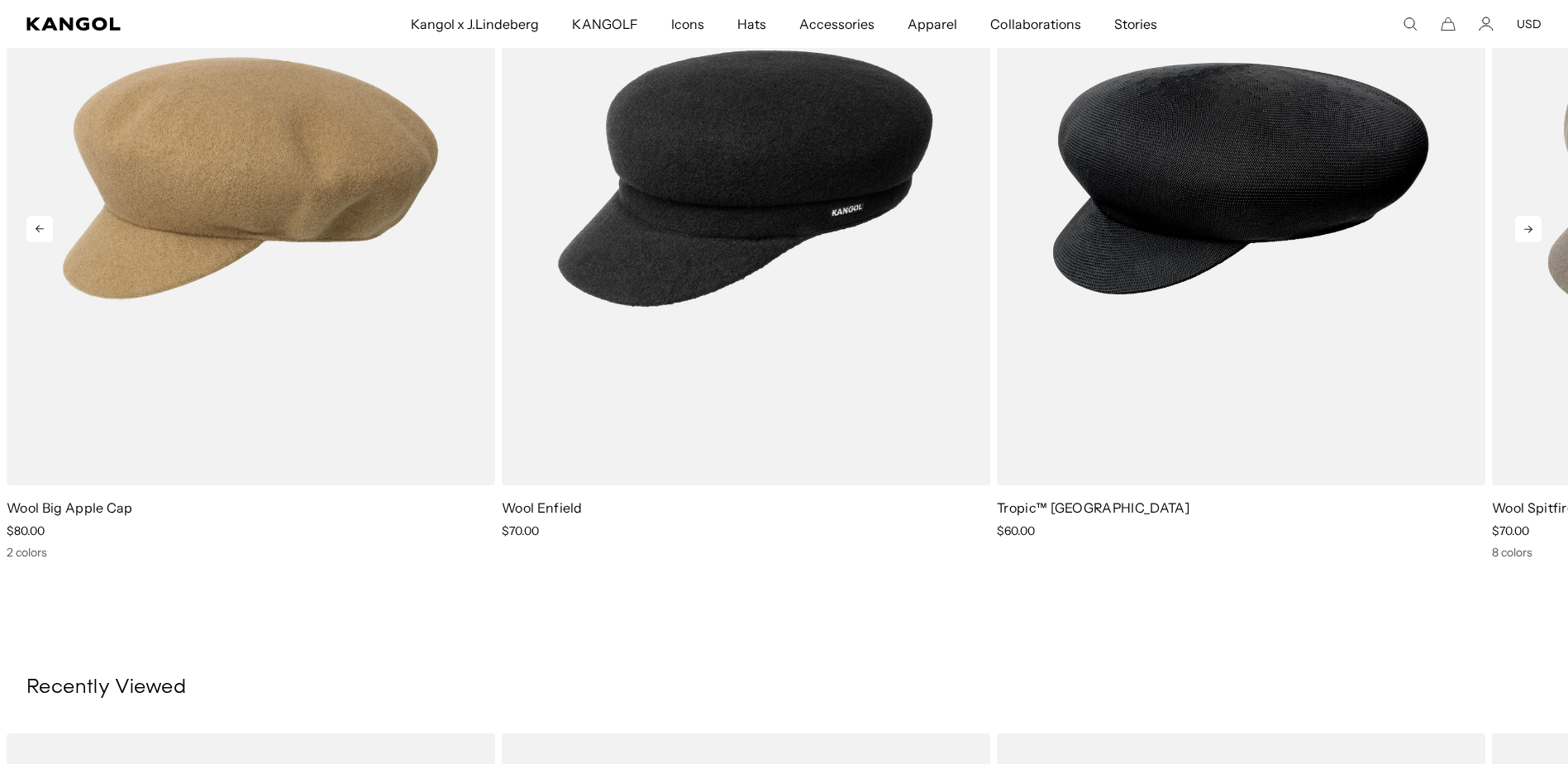
click at [1516, 242] on icon at bounding box center [1529, 230] width 27 height 27
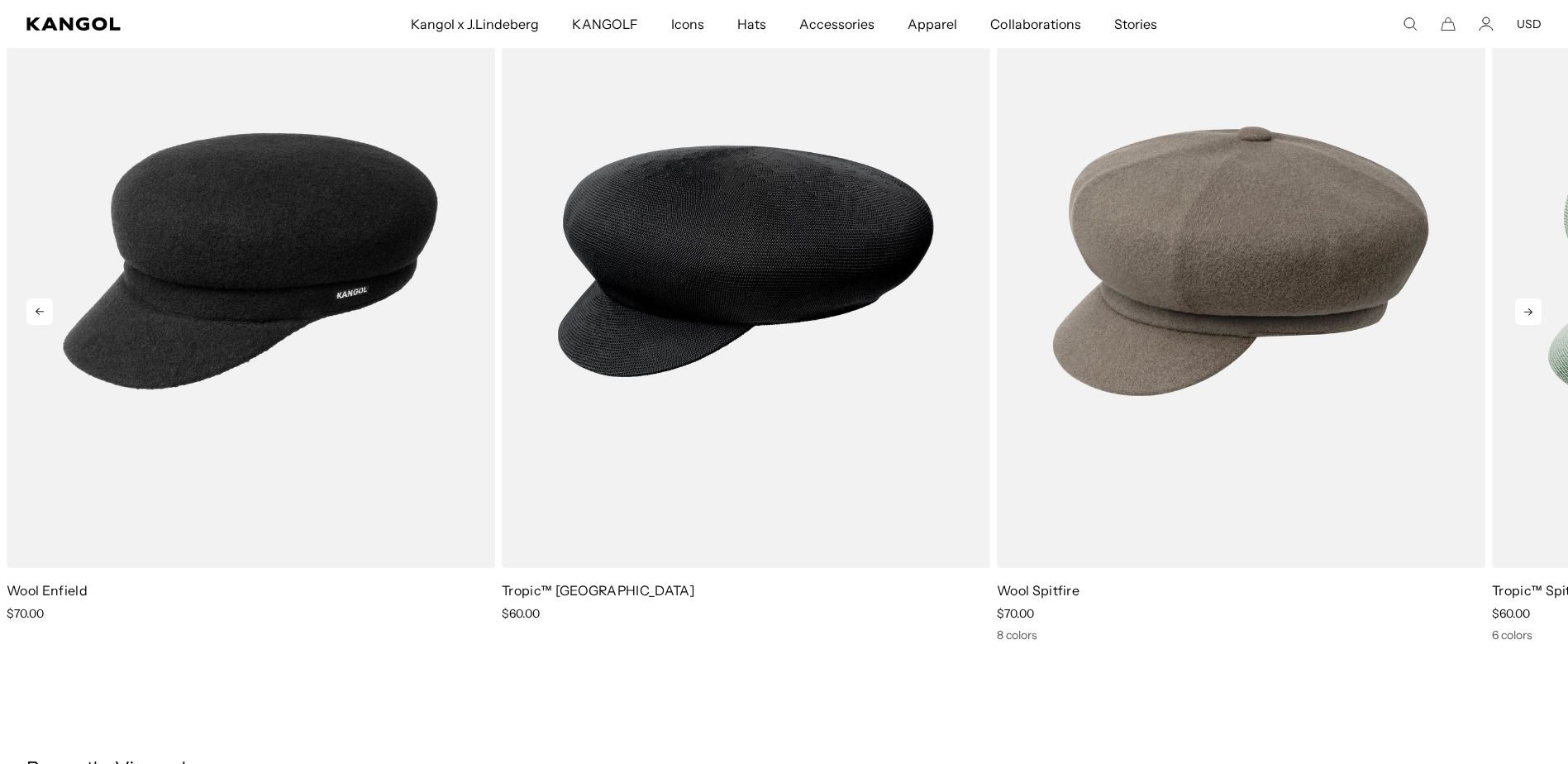
click at [1524, 316] on icon at bounding box center [1528, 312] width 9 height 8
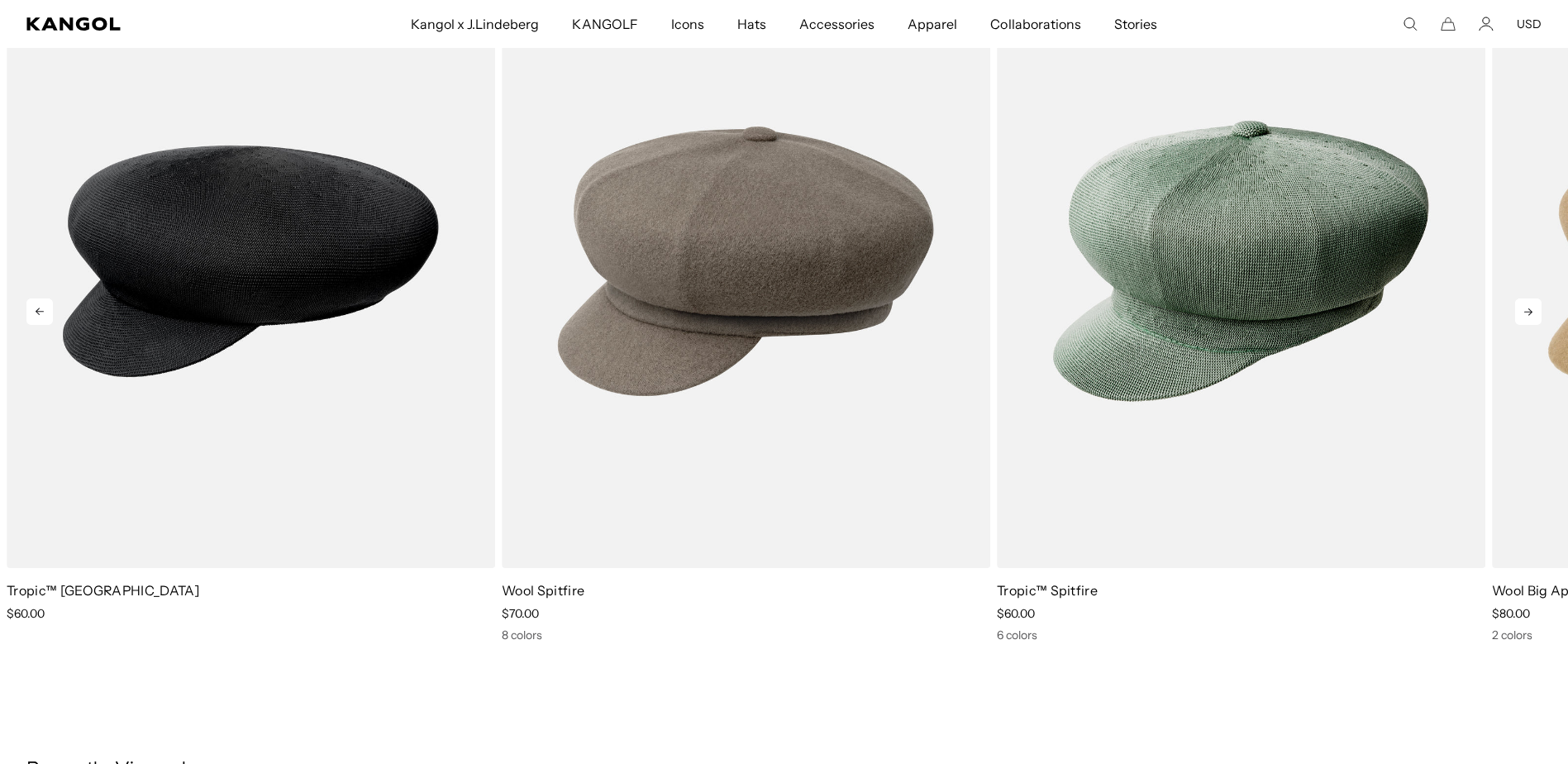
click at [1517, 325] on icon at bounding box center [1529, 312] width 27 height 27
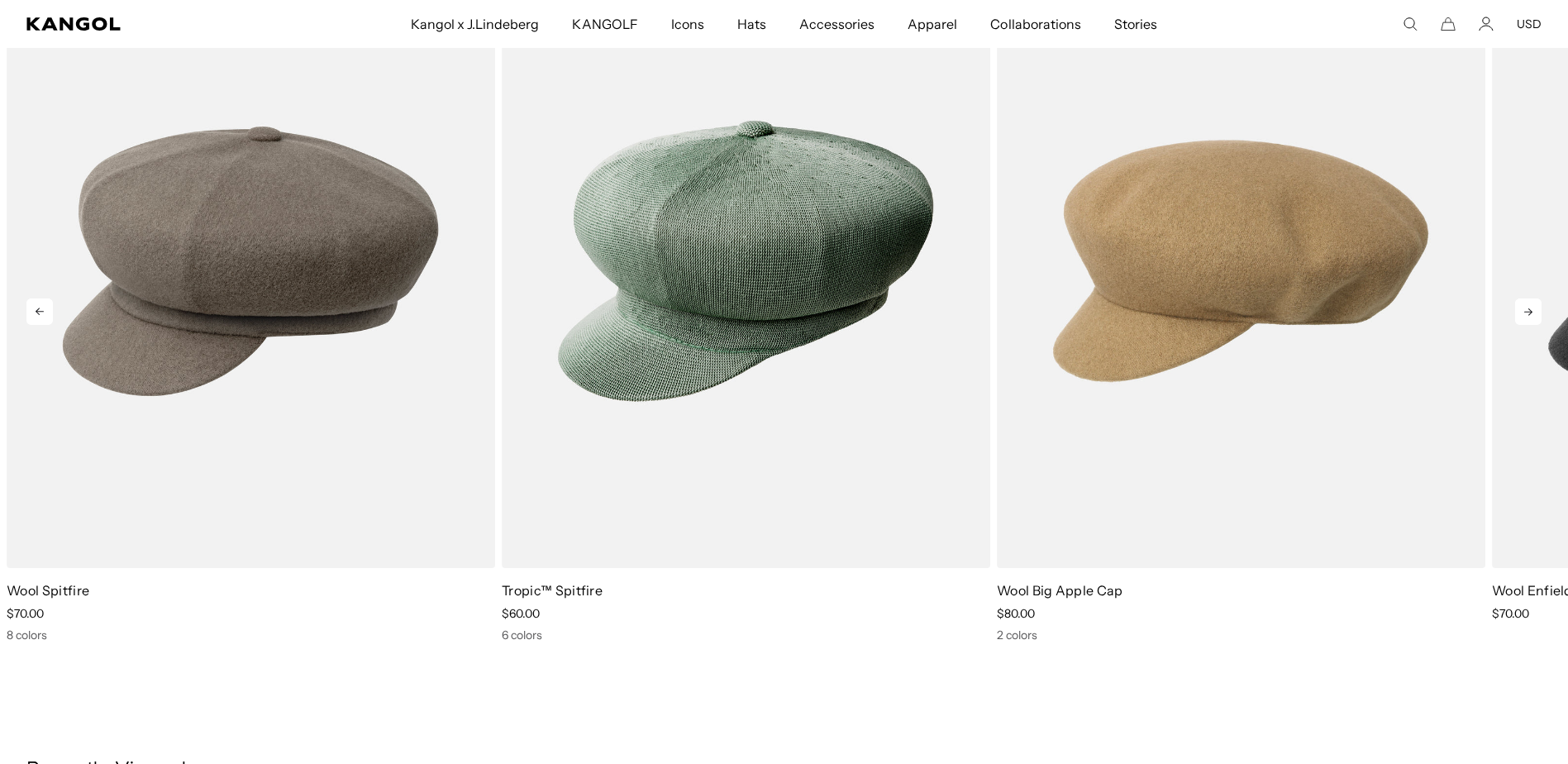
click at [1517, 325] on icon at bounding box center [1529, 312] width 27 height 27
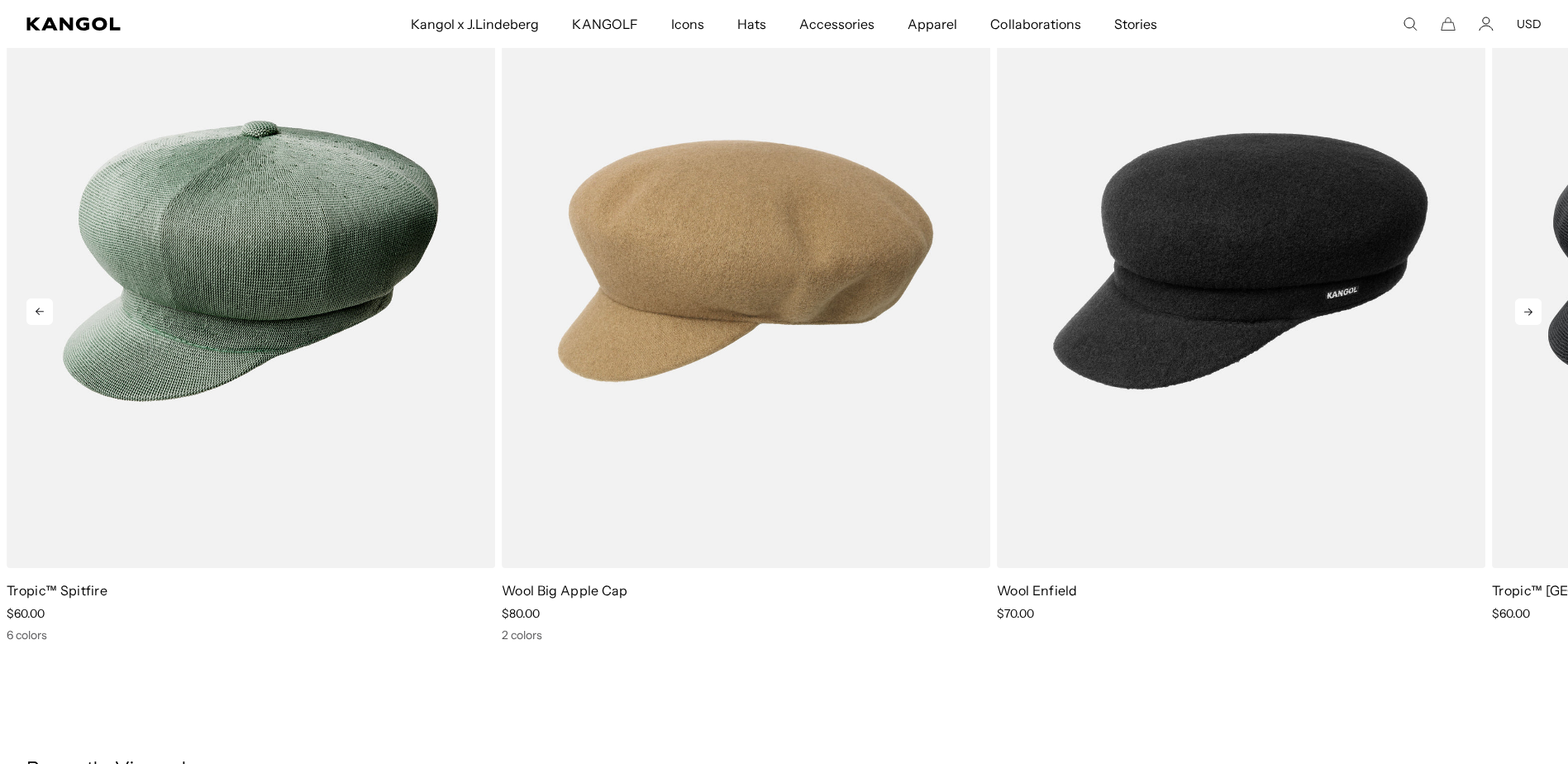
click at [1517, 325] on icon at bounding box center [1529, 312] width 27 height 27
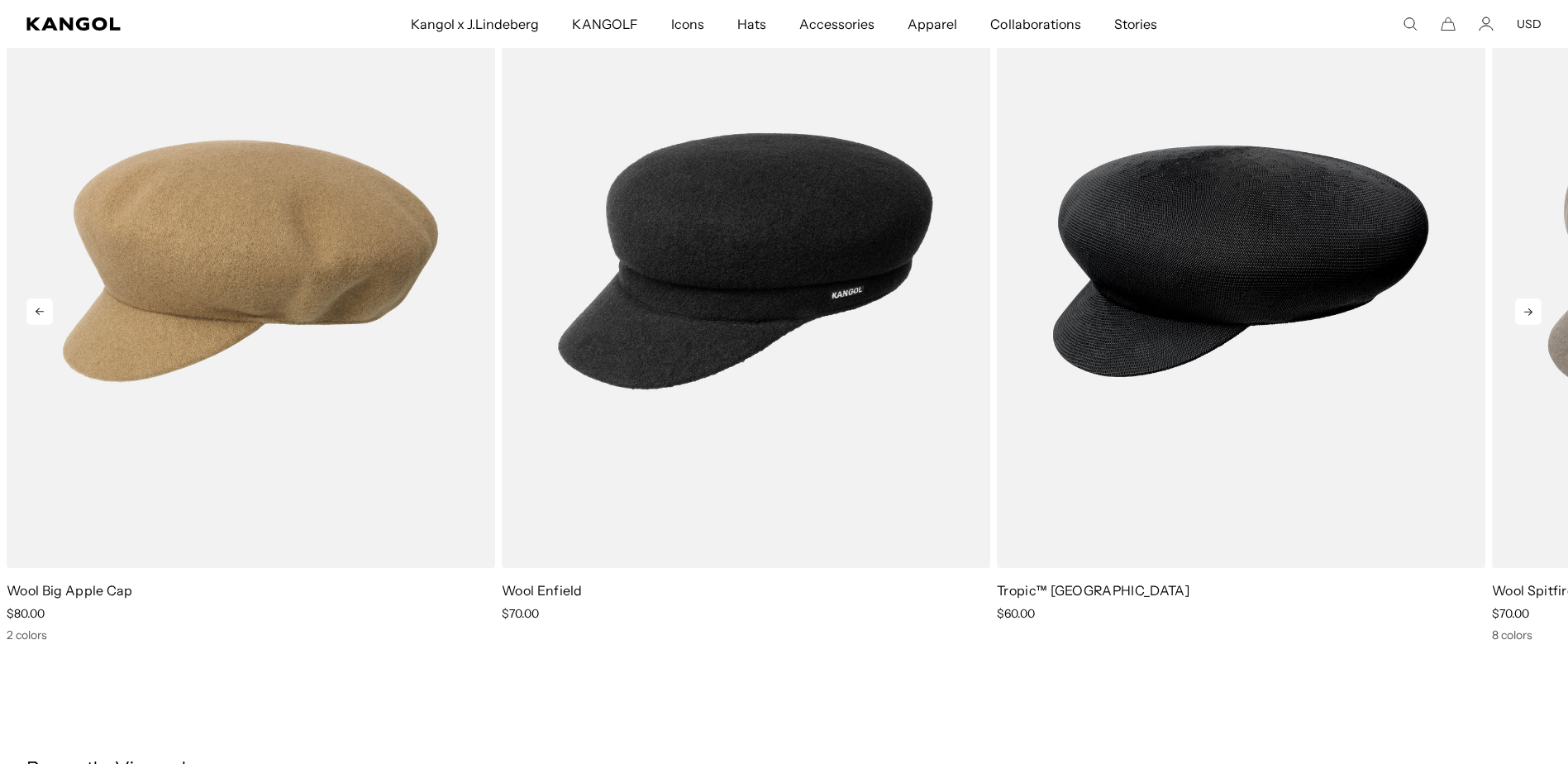
click at [1517, 325] on icon at bounding box center [1529, 312] width 27 height 27
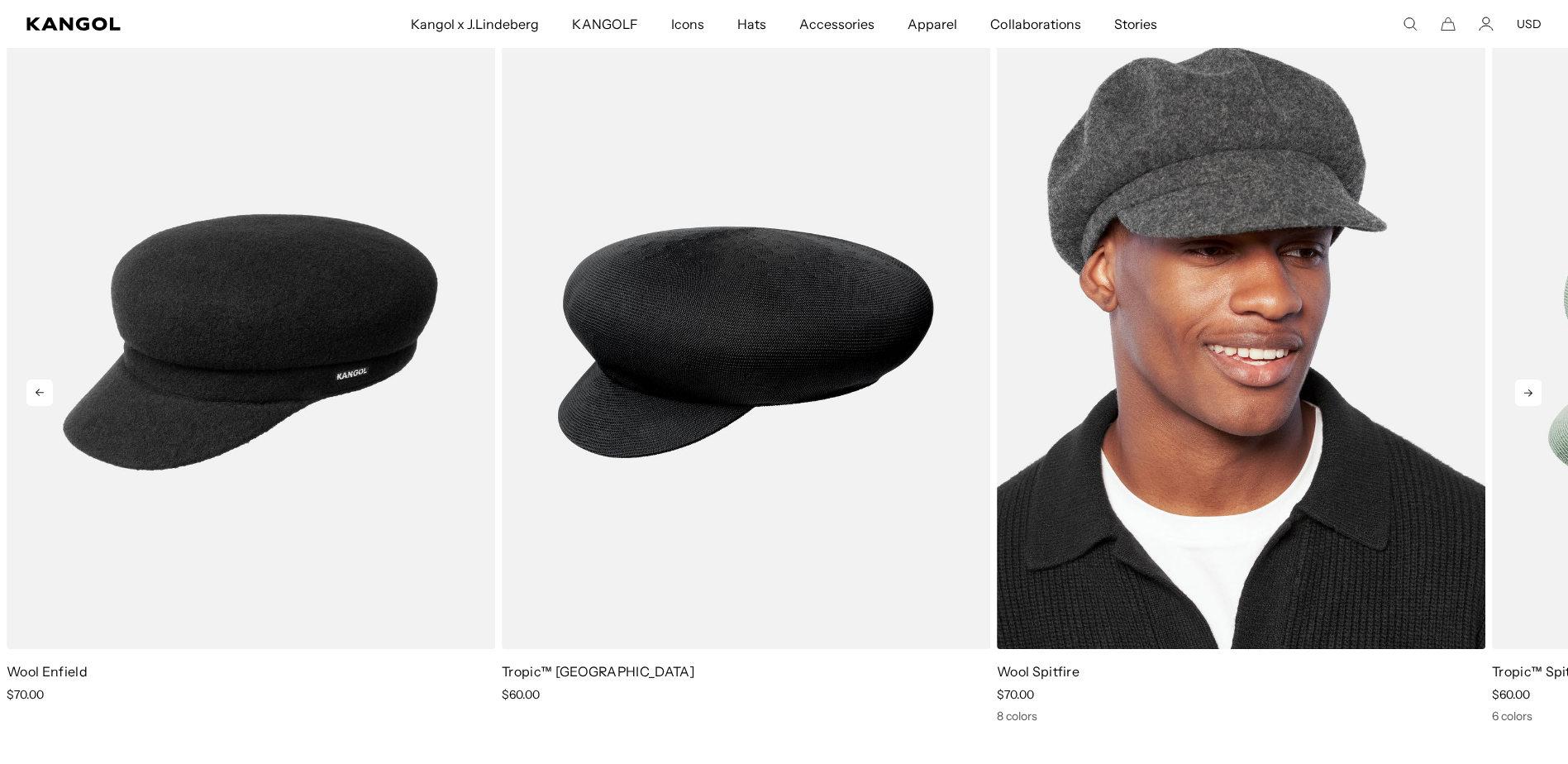
scroll to position [993, 0]
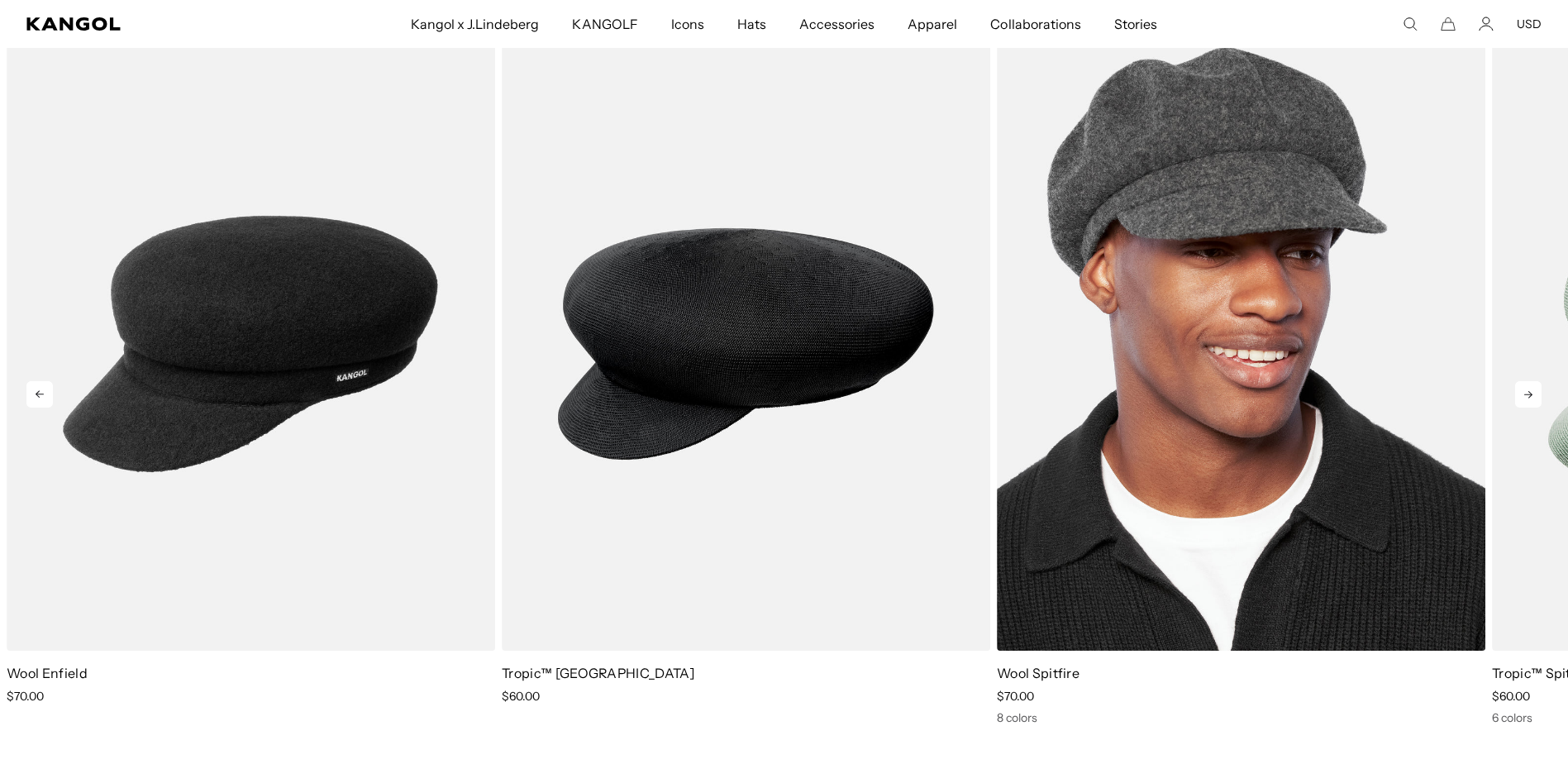
click at [1254, 450] on img "1 of 5" at bounding box center [1241, 344] width 488 height 613
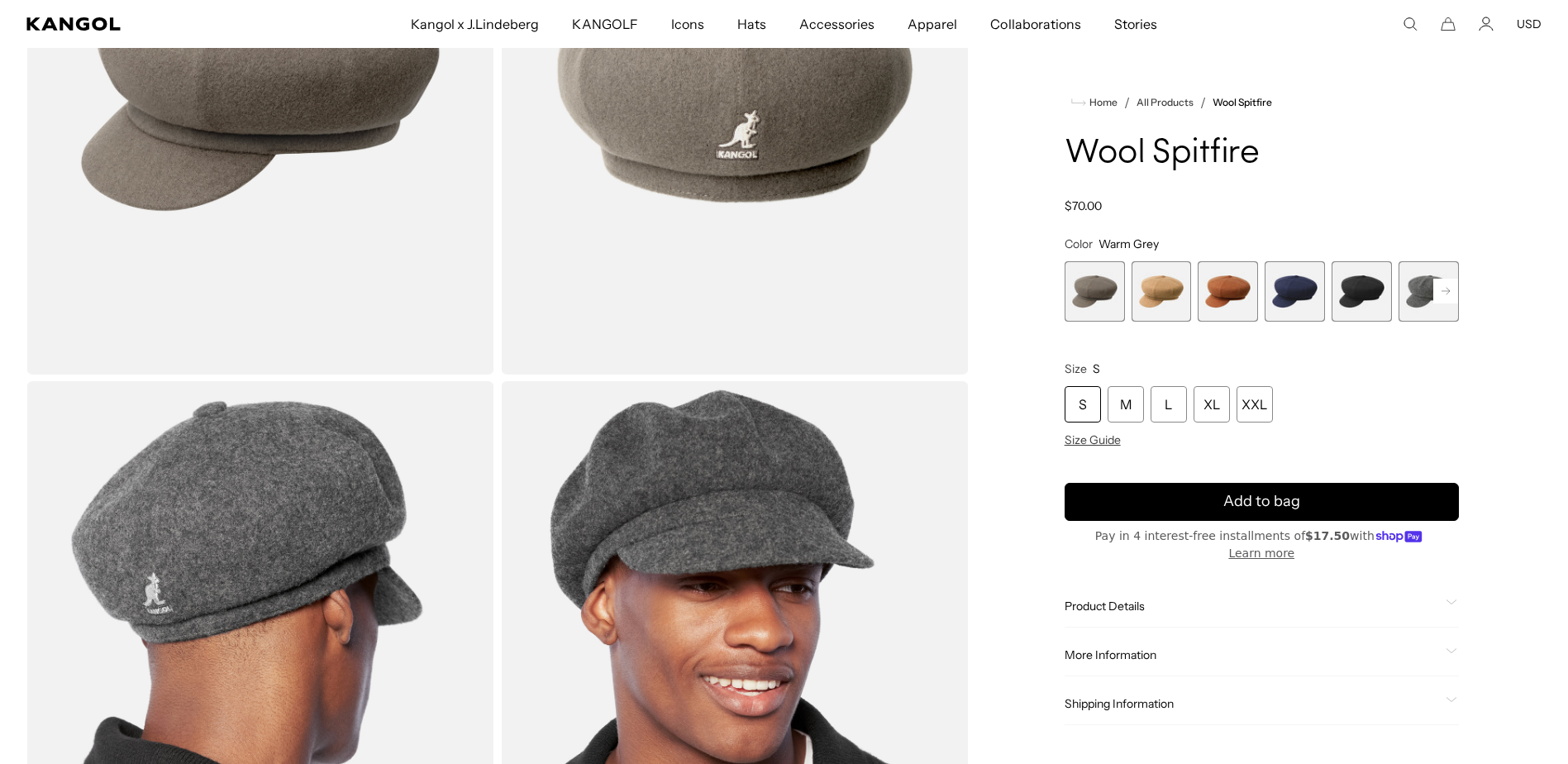
scroll to position [0, 426]
click at [1165, 322] on span "2 of 8" at bounding box center [1161, 291] width 60 height 60
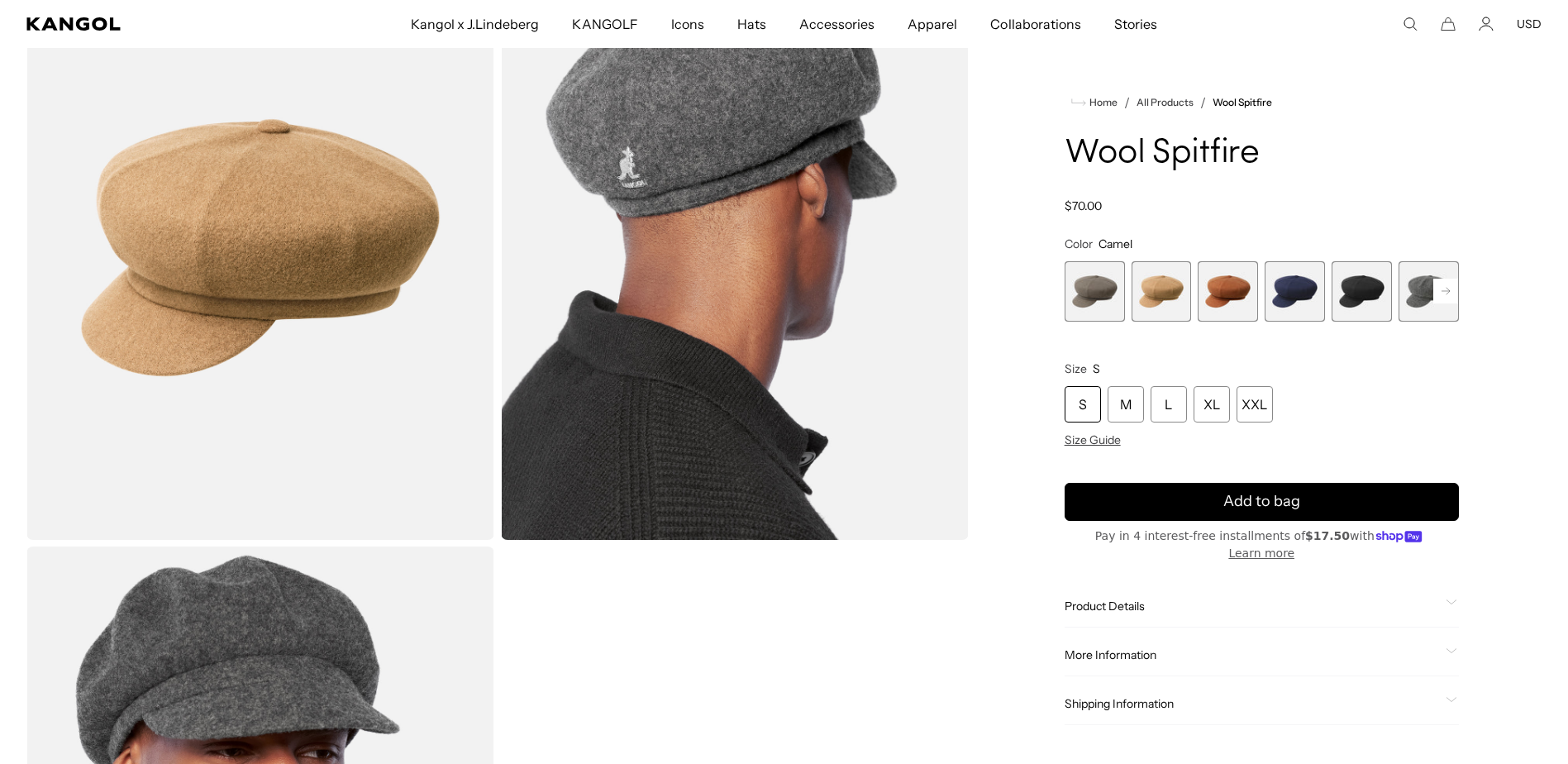
scroll to position [0, 426]
click at [1223, 322] on span "3 of 8" at bounding box center [1227, 291] width 60 height 60
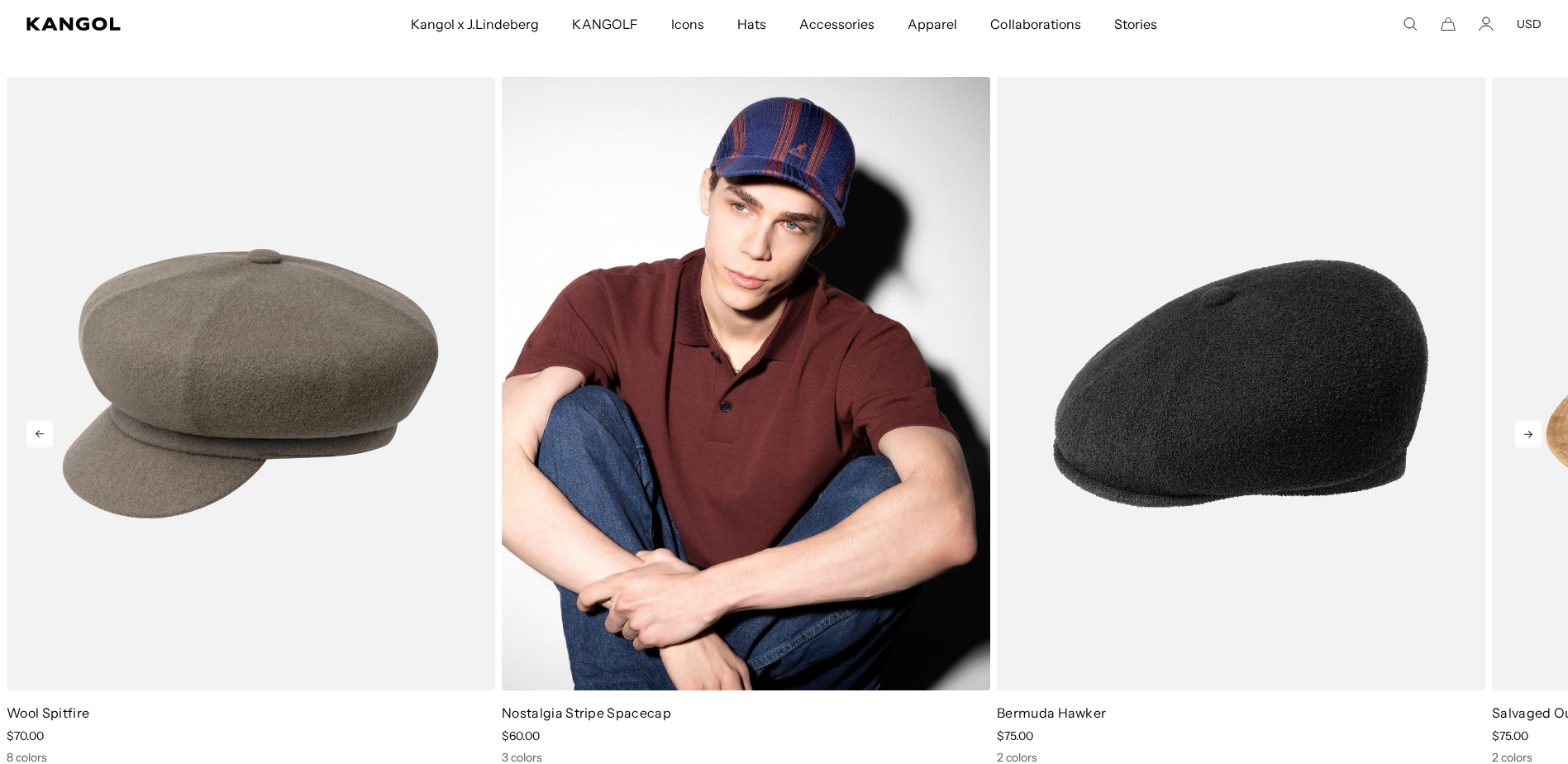
scroll to position [0, 426]
click at [757, 549] on img "2 of 5" at bounding box center [745, 384] width 488 height 613
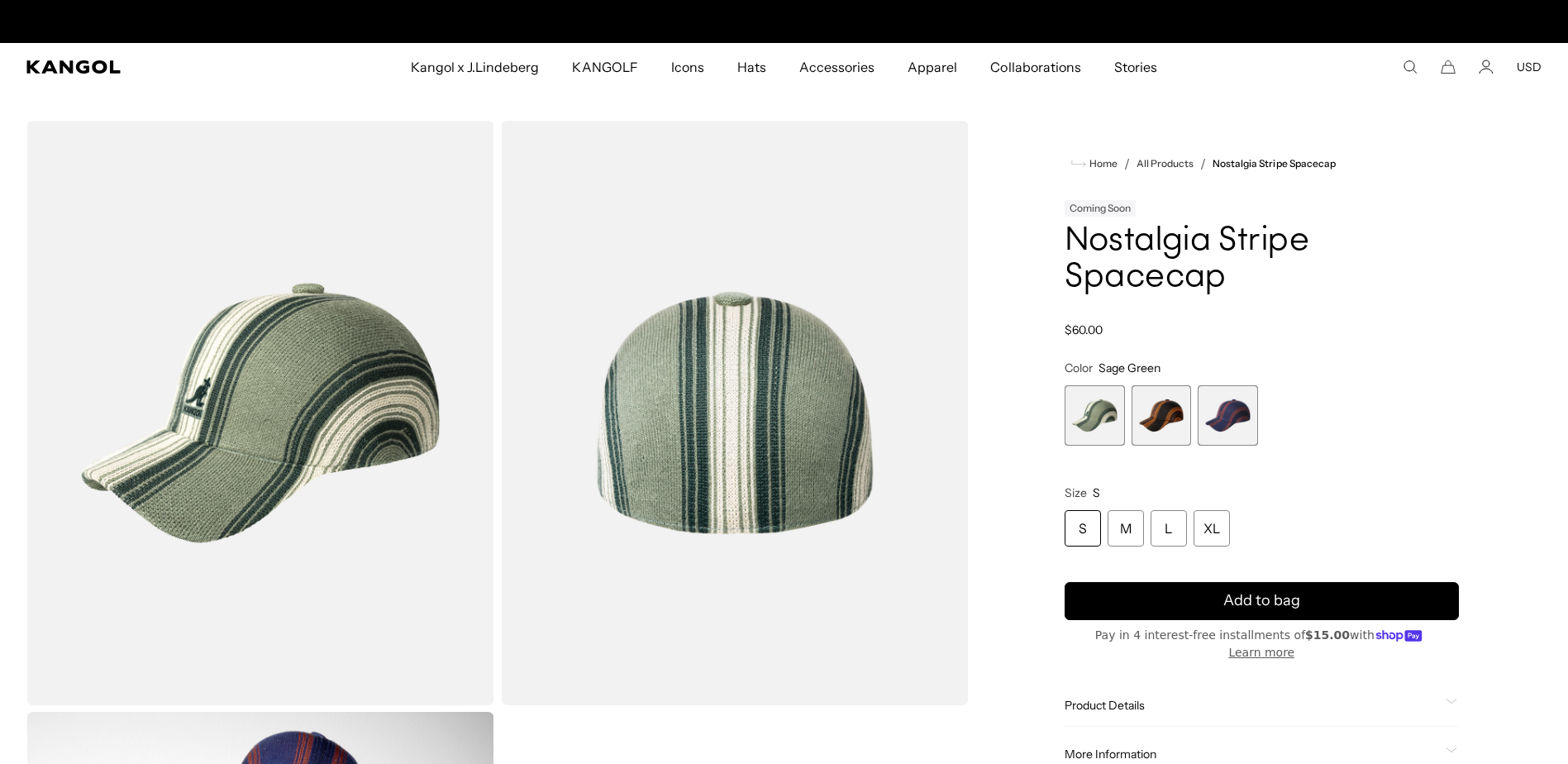
scroll to position [0, 426]
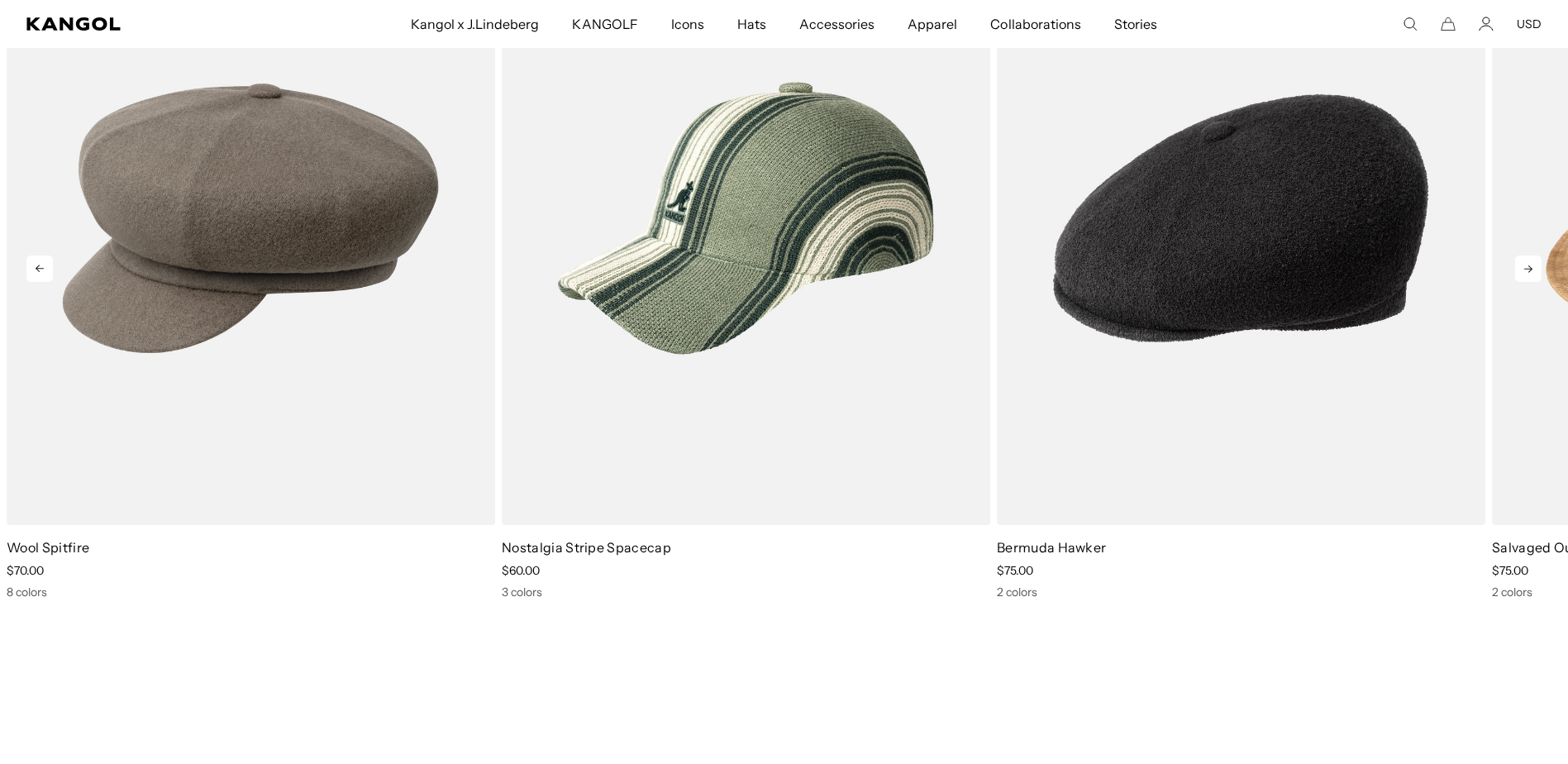
click at [1516, 282] on icon at bounding box center [1529, 269] width 27 height 27
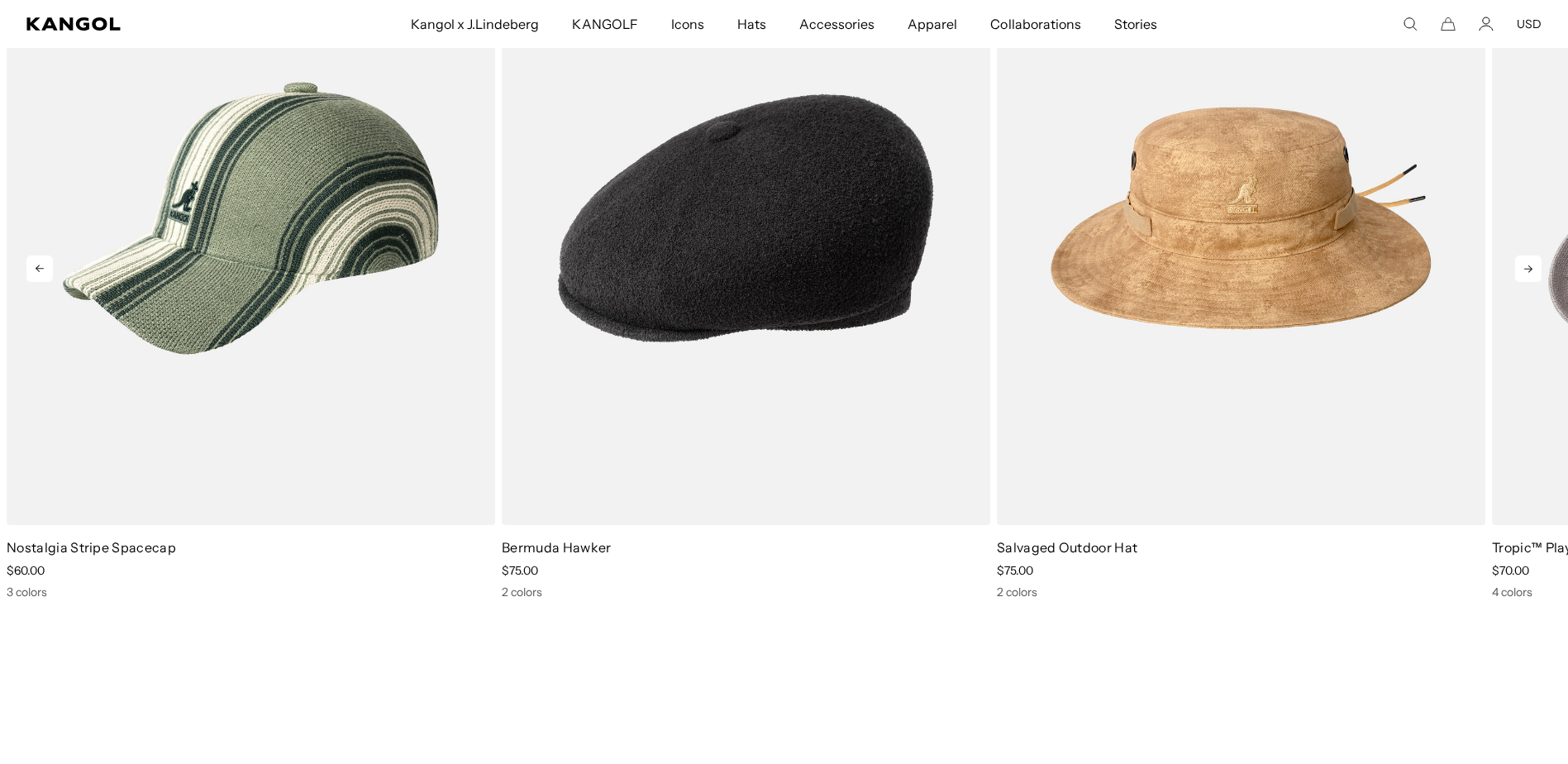
click at [1516, 282] on icon at bounding box center [1529, 269] width 27 height 27
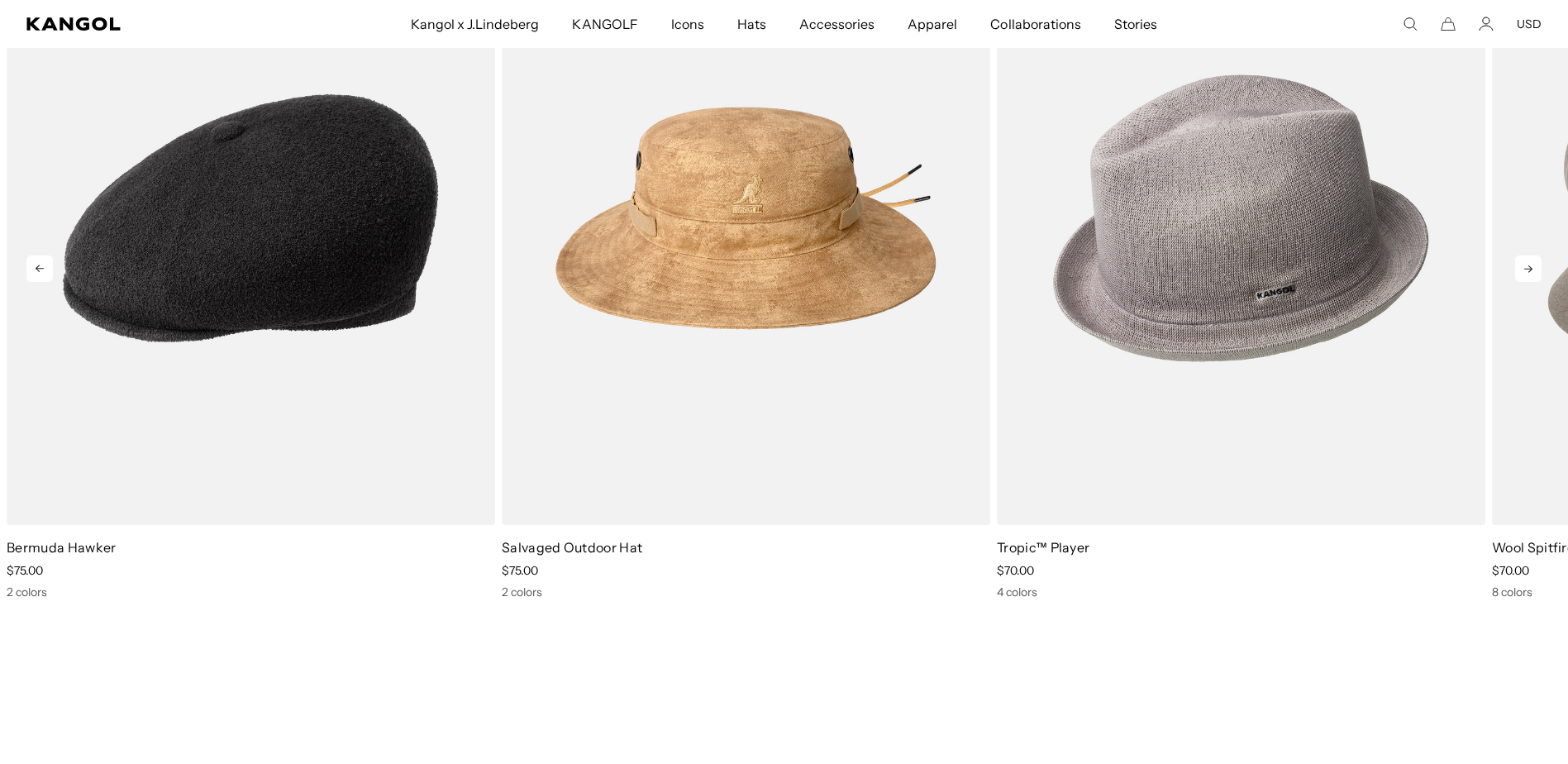
click at [1516, 282] on icon at bounding box center [1529, 269] width 27 height 27
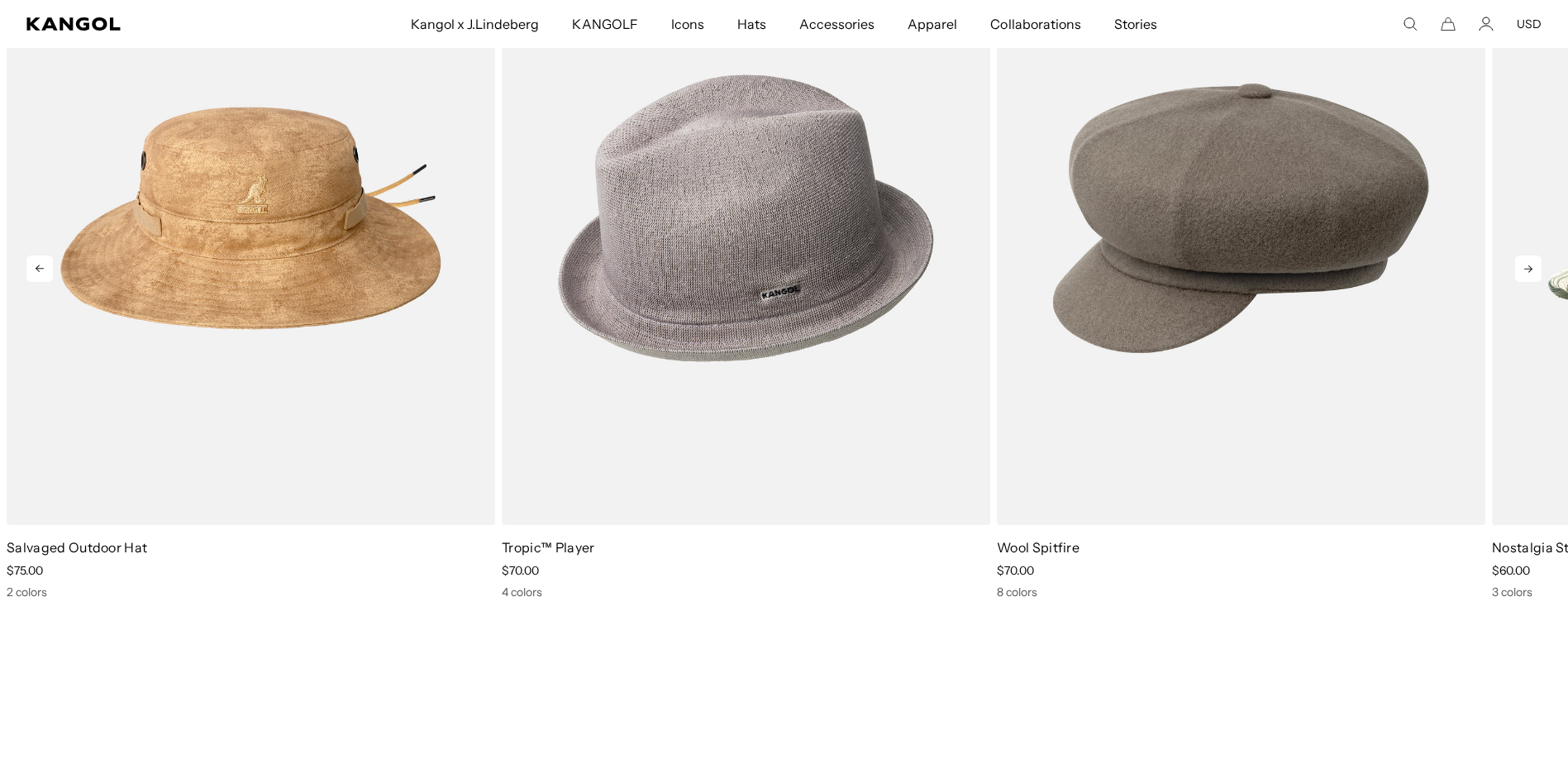
click at [1516, 282] on icon at bounding box center [1529, 269] width 27 height 27
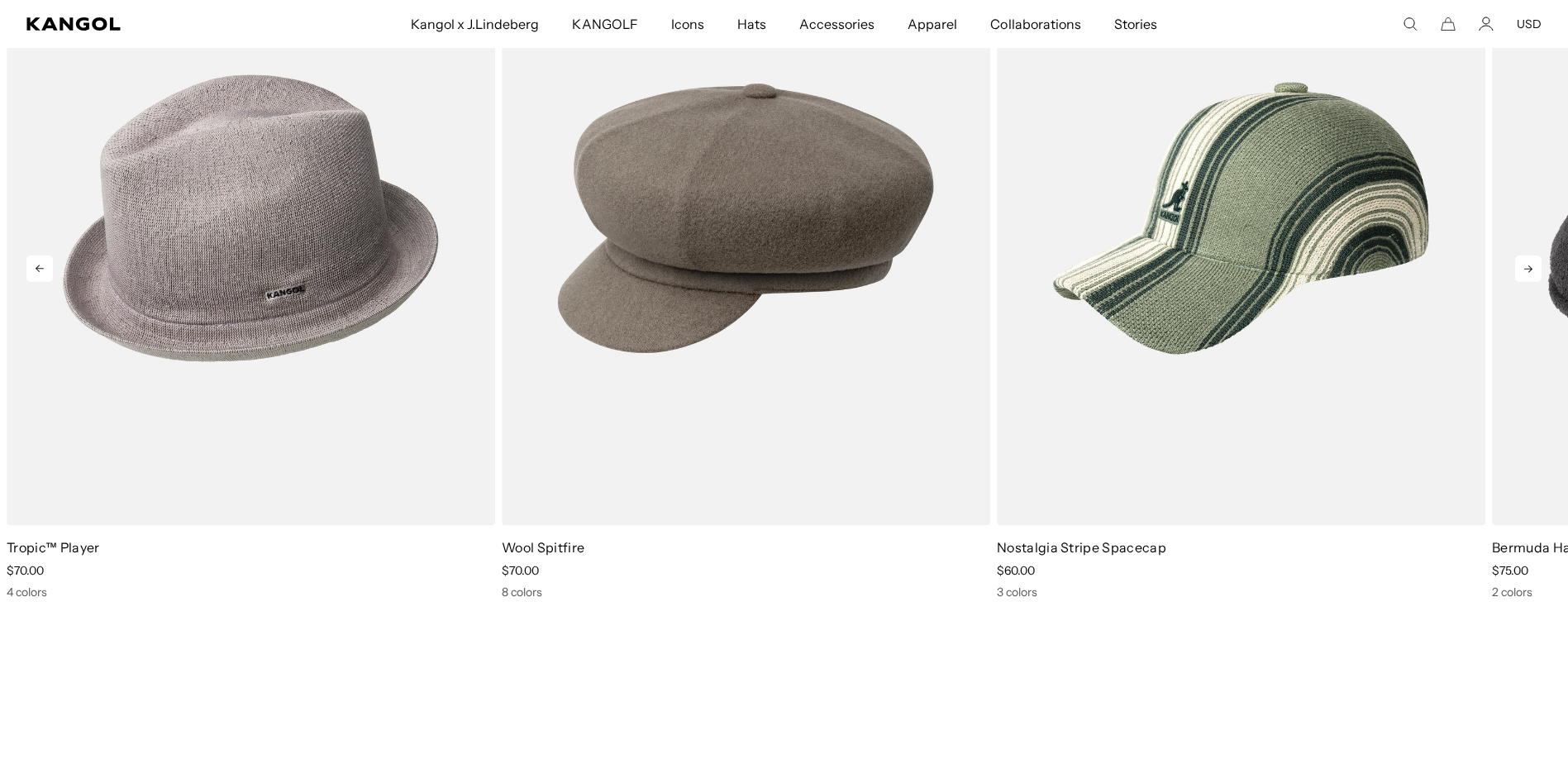
scroll to position [0, 426]
click at [1516, 282] on icon at bounding box center [1529, 269] width 27 height 27
